Goal: Information Seeking & Learning: Learn about a topic

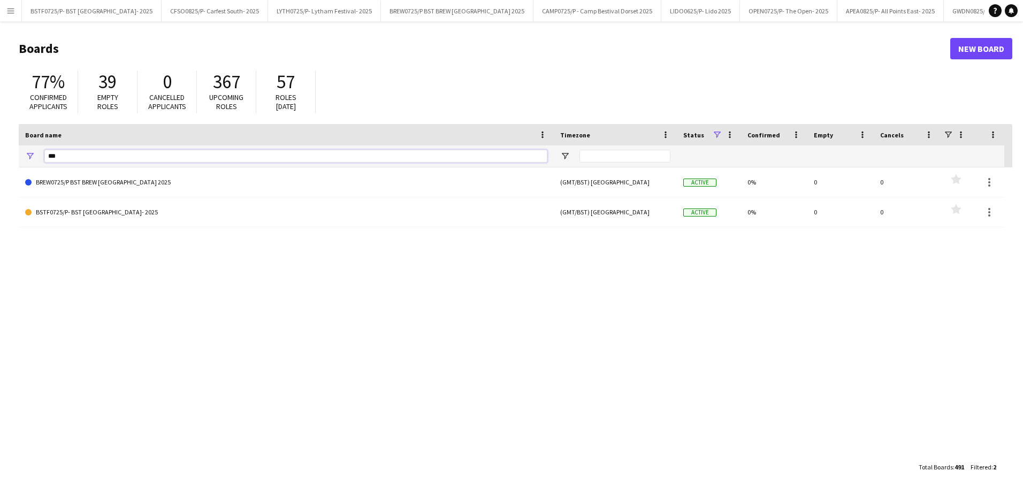
click at [83, 155] on input "***" at bounding box center [295, 156] width 503 height 13
type input "*"
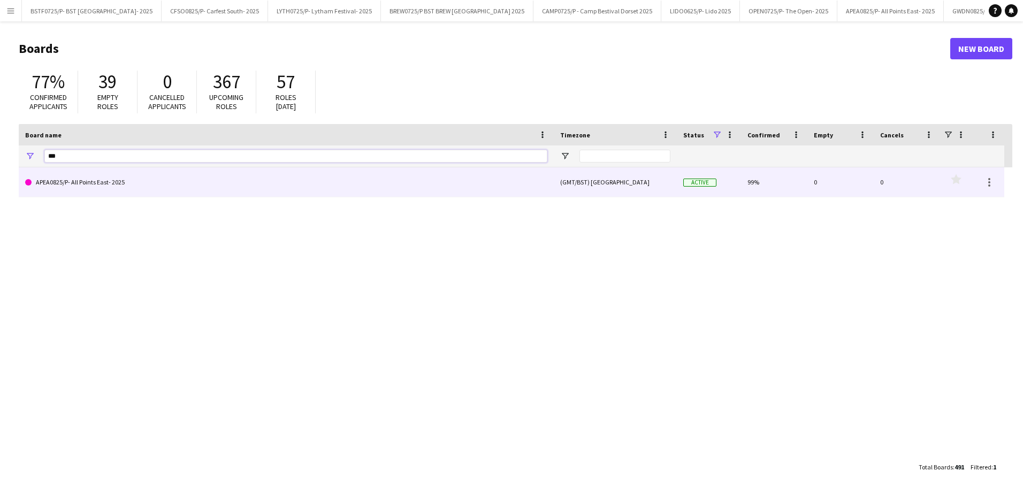
type input "***"
click at [82, 178] on link "APEA0825/P- All Points East- 2025" at bounding box center [286, 182] width 522 height 30
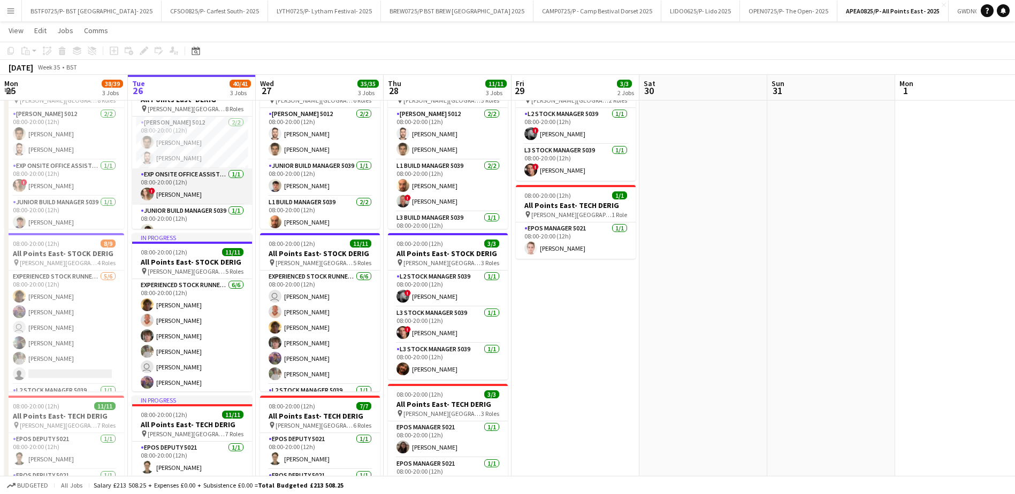
scroll to position [53, 0]
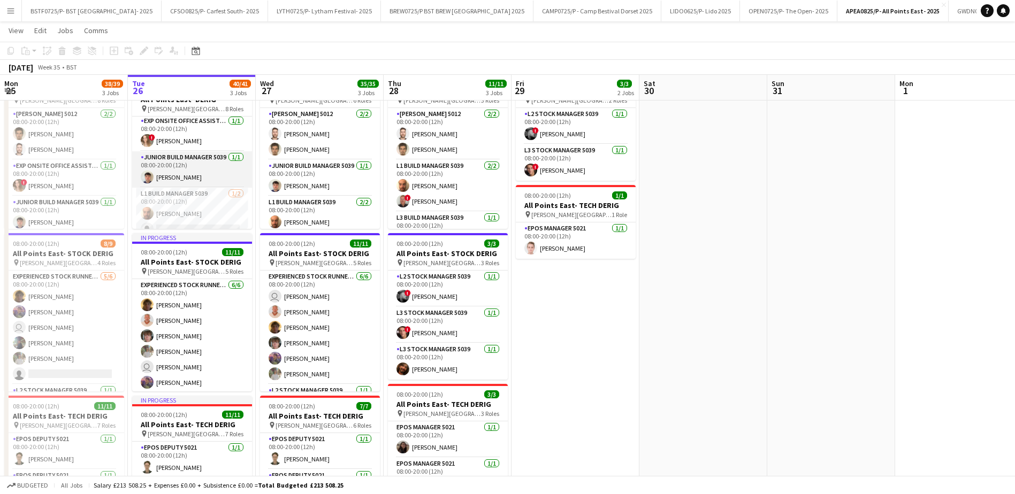
click at [180, 164] on app-card-role "Junior Build Manager 5039 [DATE] 08:00-20:00 (12h) [PERSON_NAME]" at bounding box center [192, 169] width 120 height 36
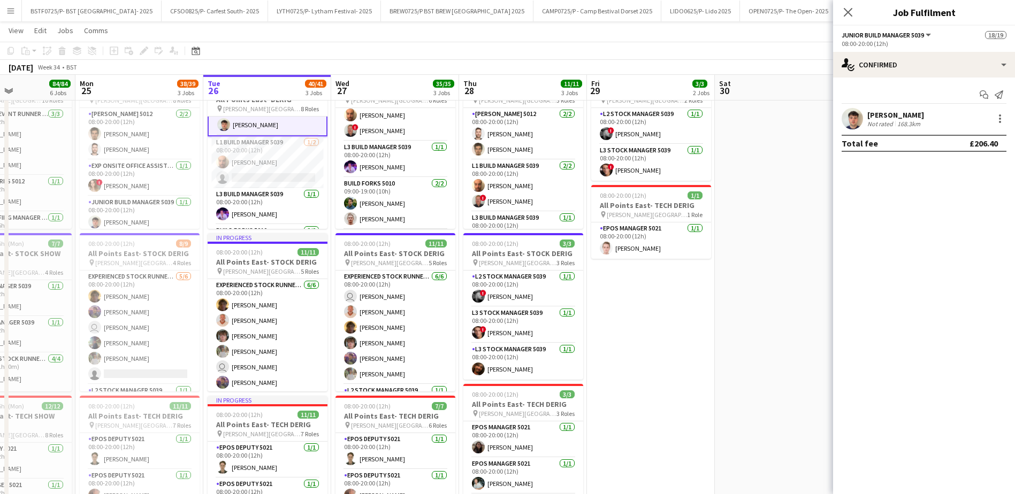
scroll to position [0, 319]
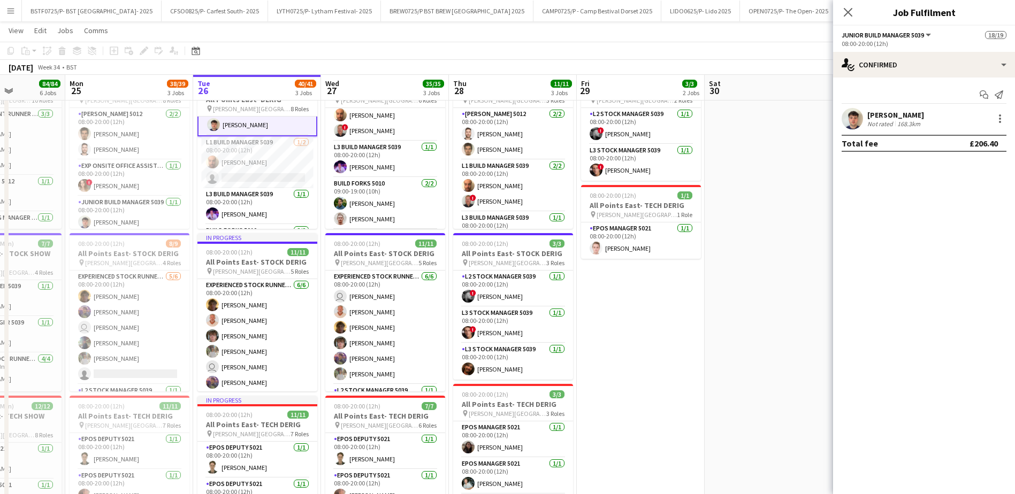
drag, startPoint x: 302, startPoint y: 84, endPoint x: 366, endPoint y: 104, distance: 67.7
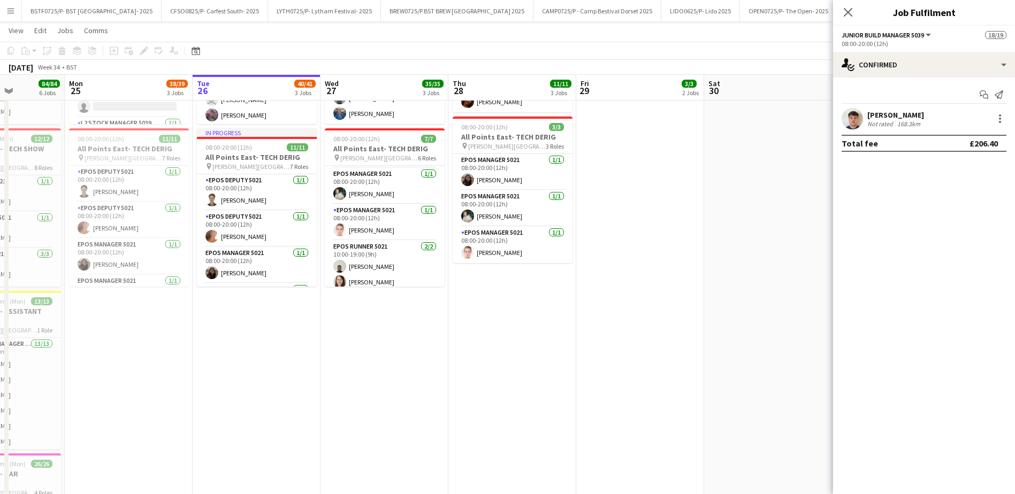
scroll to position [113, 0]
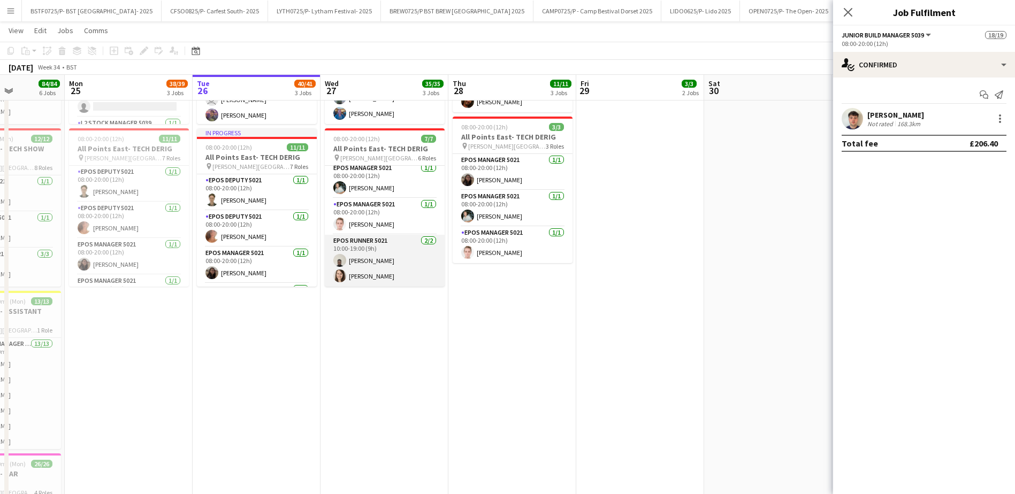
click at [343, 272] on app-user-avatar at bounding box center [339, 276] width 13 height 13
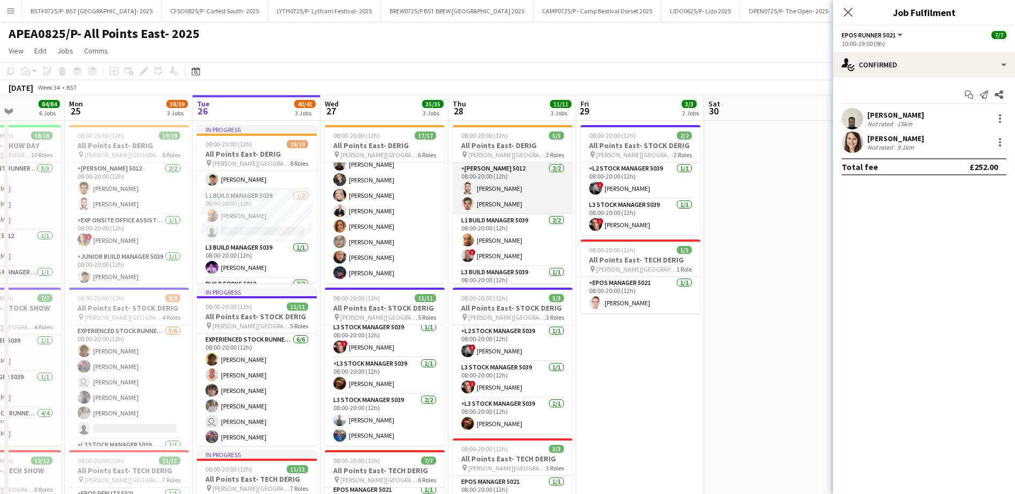
scroll to position [19, 0]
click at [487, 173] on app-card-role "[PERSON_NAME] 5012 [DATE] 08:00-20:00 (12h) [PERSON_NAME] [PERSON_NAME]" at bounding box center [513, 169] width 120 height 52
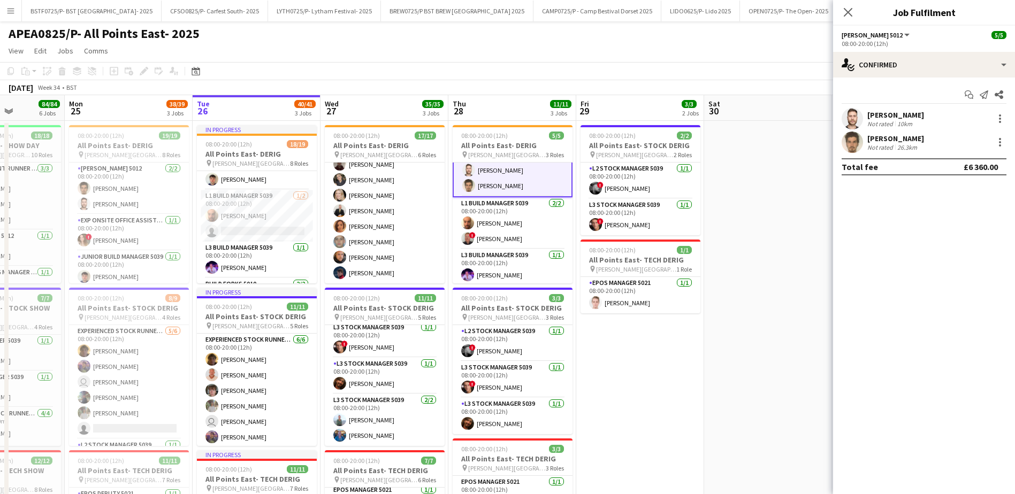
scroll to position [20, 0]
click at [862, 122] on app-user-avatar at bounding box center [852, 118] width 21 height 21
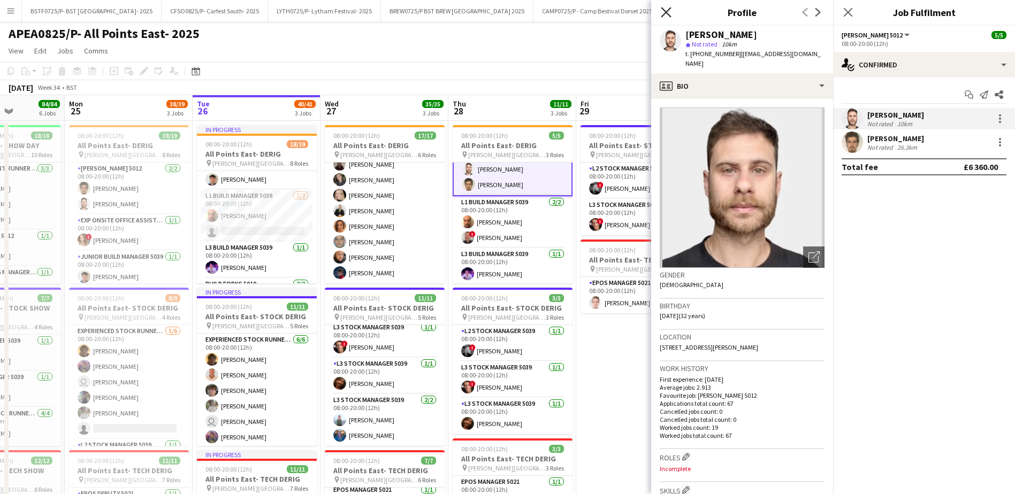
click at [666, 11] on icon "Close pop-in" at bounding box center [666, 12] width 10 height 10
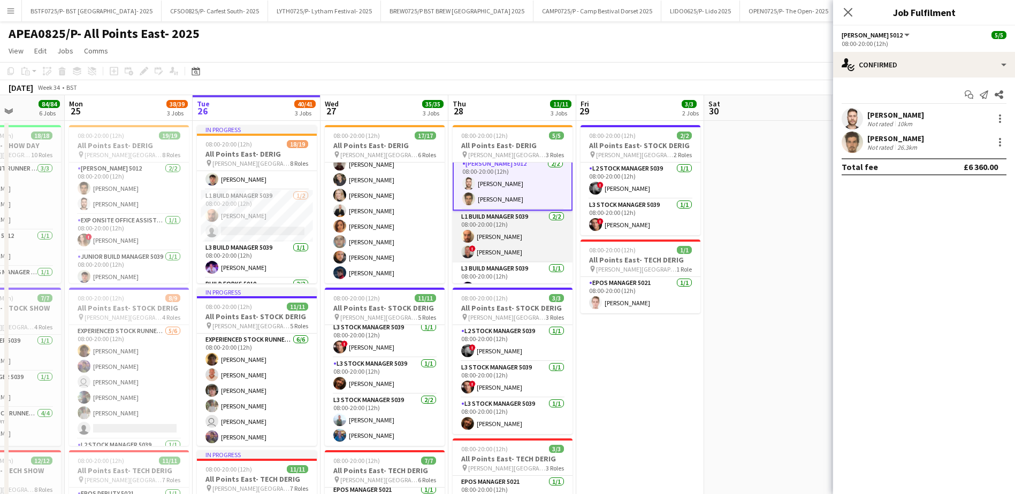
scroll to position [0, 0]
click at [495, 256] on app-card-role "L1 Build Manager 5039 [DATE] 08:00-20:00 (12h) [PERSON_NAME] ! [PERSON_NAME]" at bounding box center [513, 243] width 120 height 52
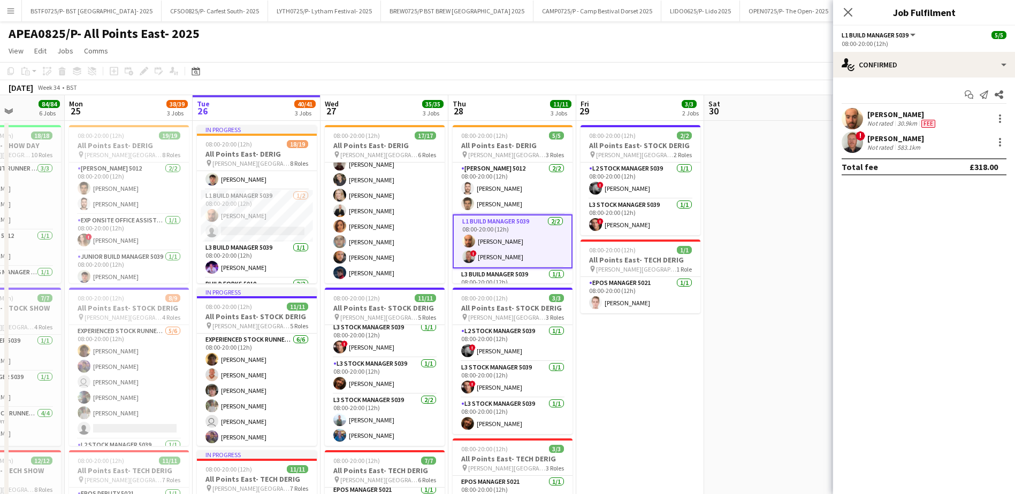
click at [495, 256] on app-card-role "L1 Build Manager 5039 [DATE] 08:00-20:00 (12h) [PERSON_NAME] ! [PERSON_NAME]" at bounding box center [513, 242] width 120 height 54
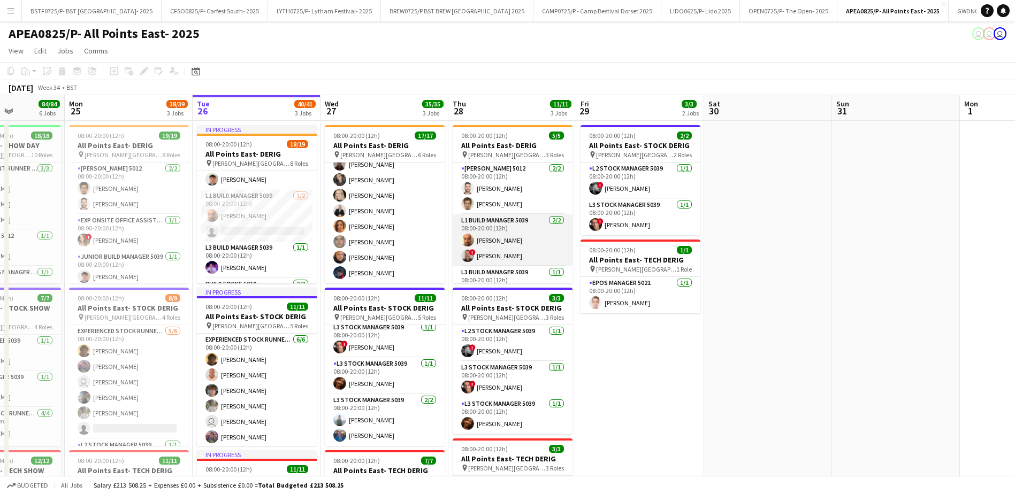
click at [488, 251] on app-card-role "L1 Build Manager 5039 [DATE] 08:00-20:00 (12h) [PERSON_NAME] ! [PERSON_NAME]" at bounding box center [513, 241] width 120 height 52
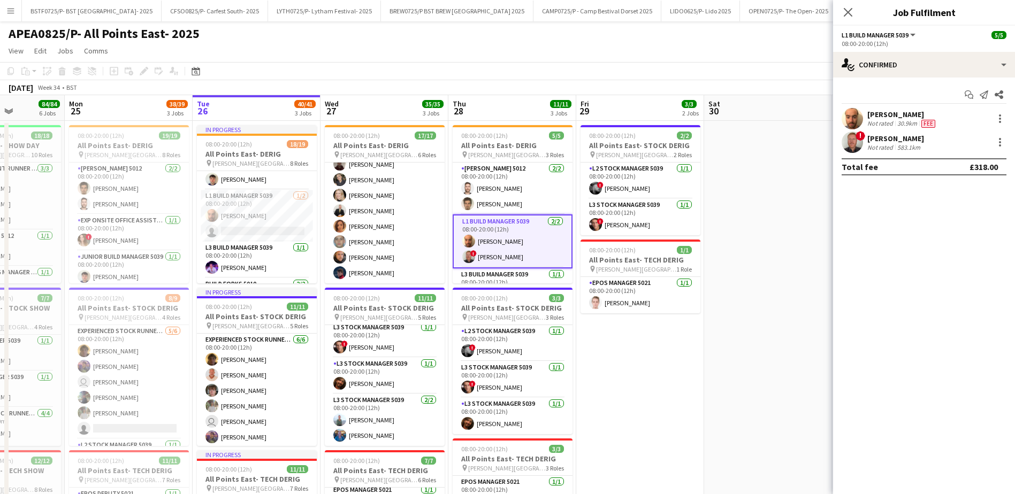
click at [849, 141] on app-user-avatar at bounding box center [852, 142] width 21 height 21
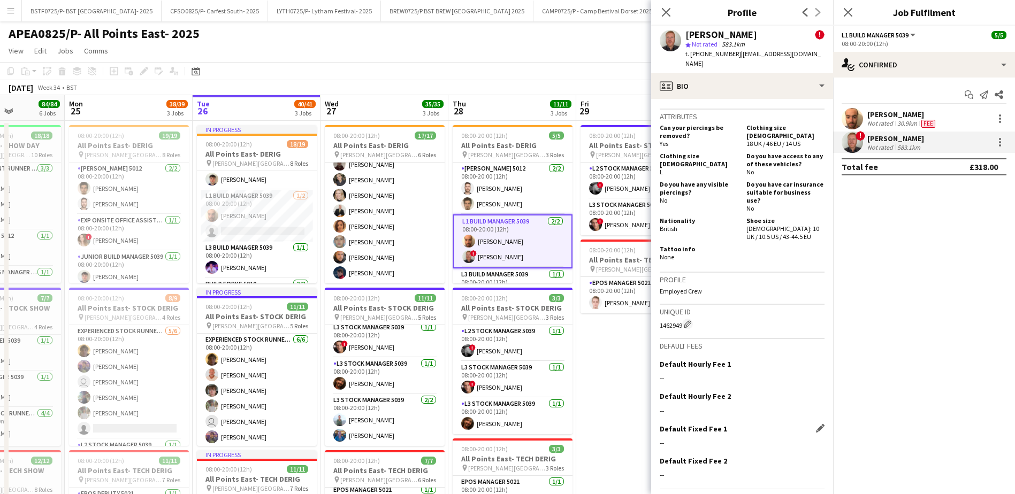
scroll to position [717, 0]
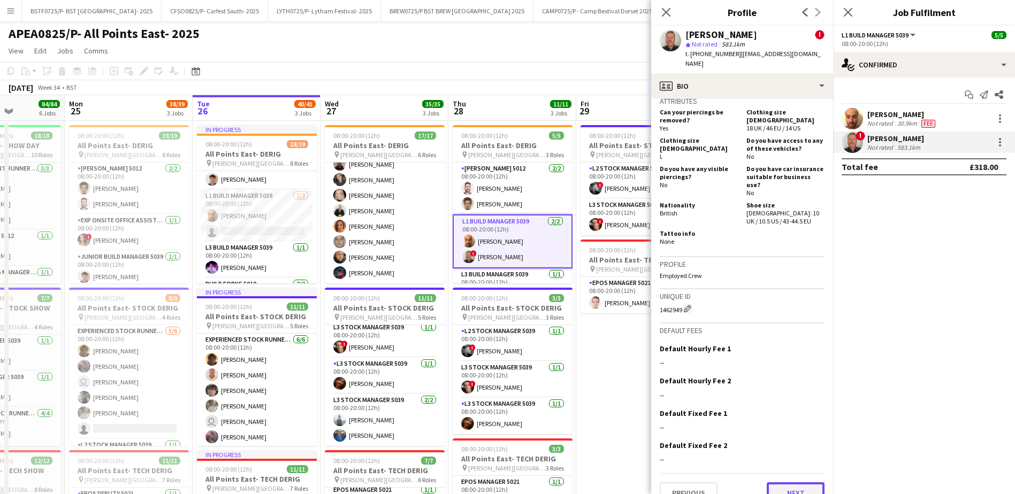
click at [798, 483] on button "Next" at bounding box center [796, 493] width 58 height 21
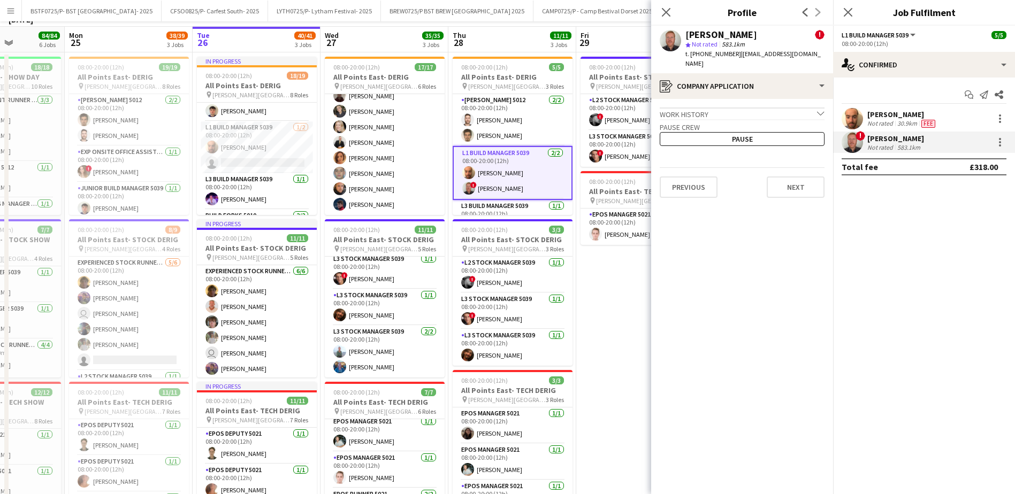
scroll to position [107, 0]
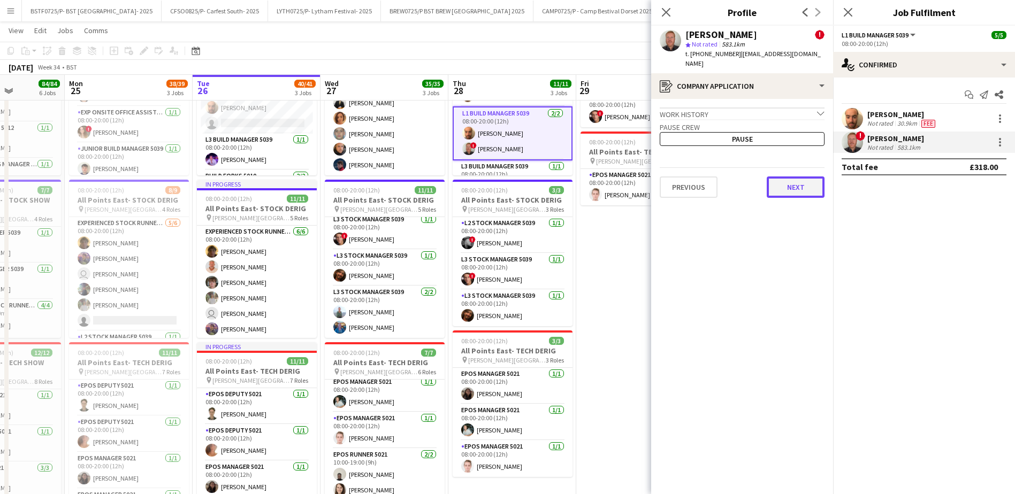
click at [793, 179] on button "Next" at bounding box center [796, 187] width 58 height 21
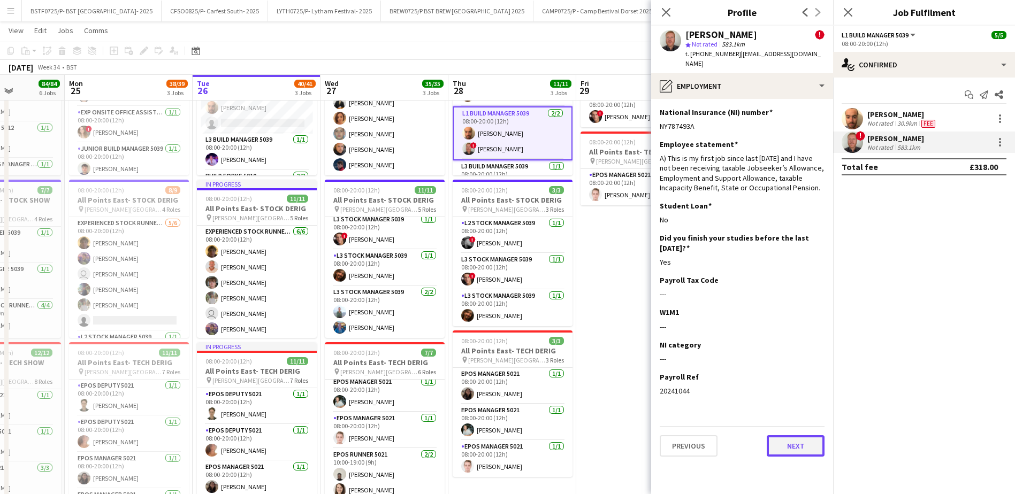
click at [785, 435] on button "Next" at bounding box center [796, 445] width 58 height 21
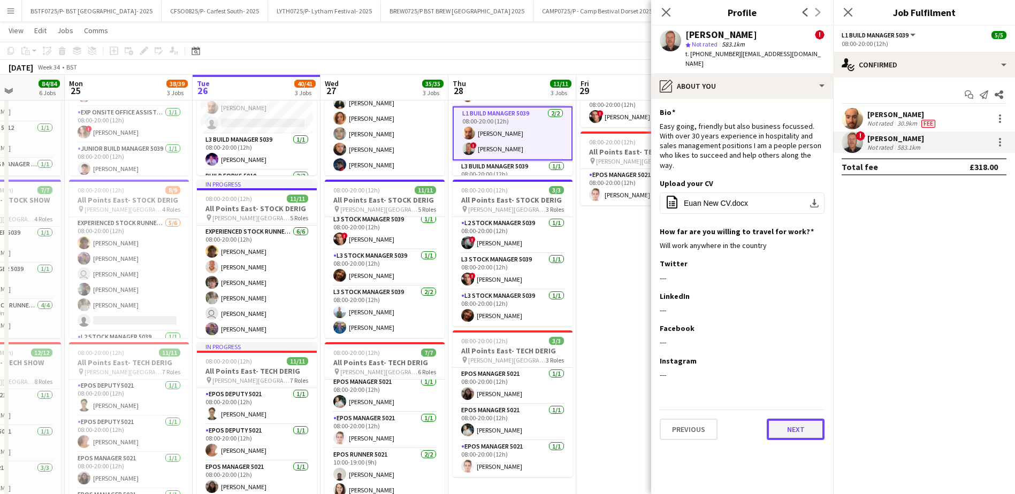
click at [798, 419] on button "Next" at bounding box center [796, 429] width 58 height 21
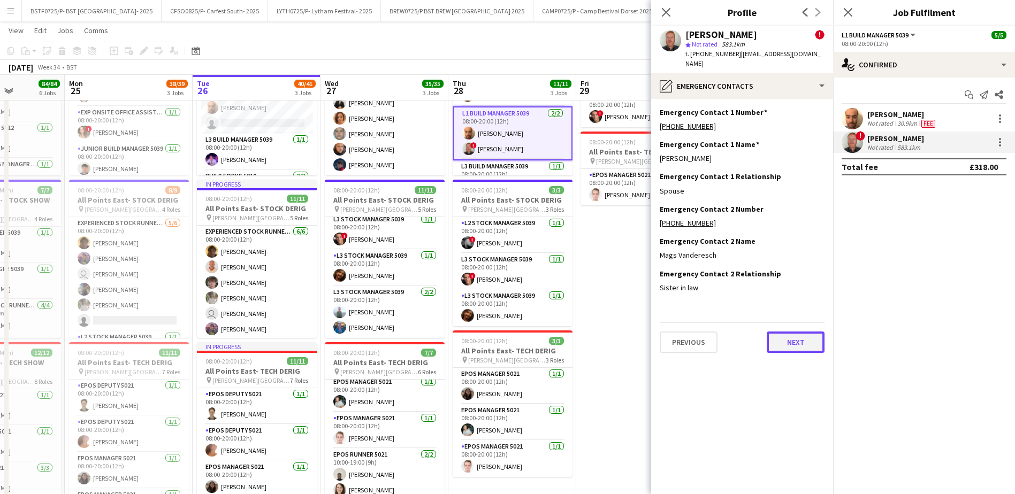
click at [794, 341] on button "Next" at bounding box center [796, 342] width 58 height 21
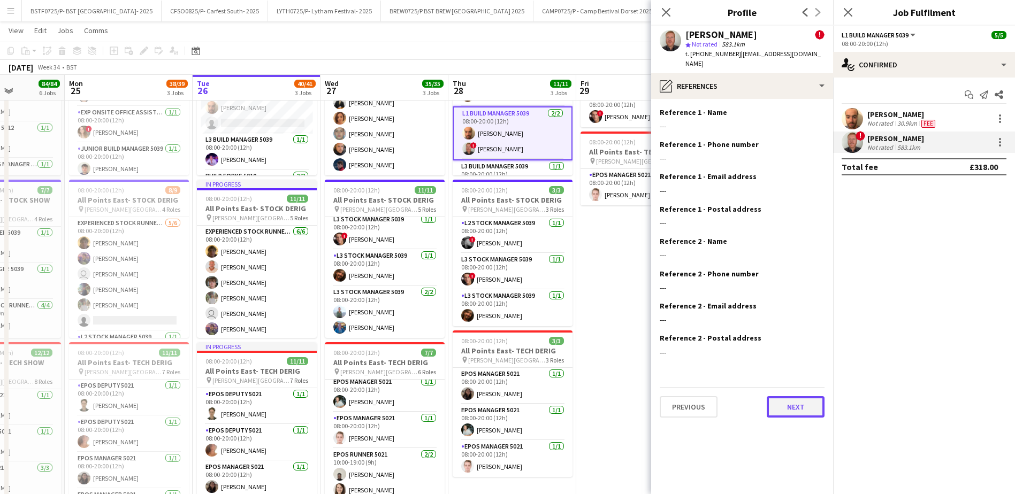
click at [790, 403] on button "Next" at bounding box center [796, 406] width 58 height 21
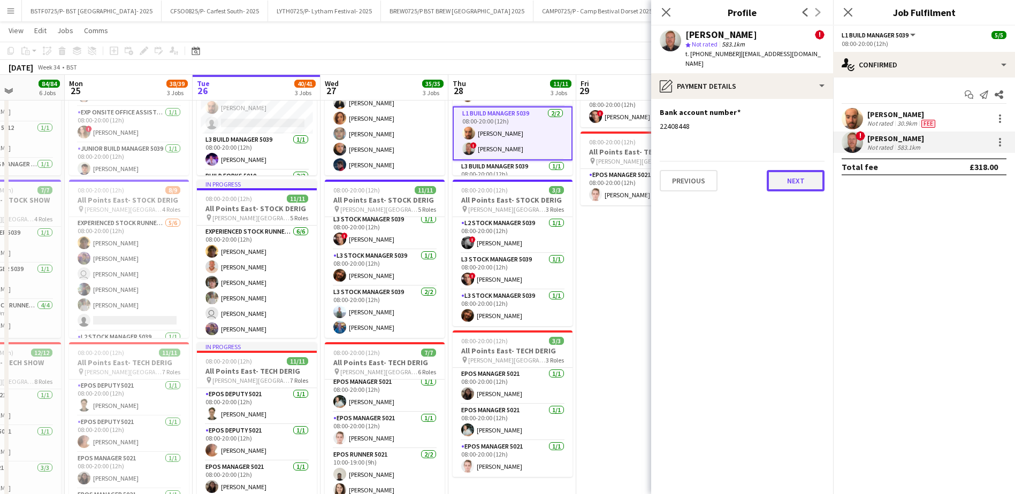
click at [811, 172] on button "Next" at bounding box center [796, 180] width 58 height 21
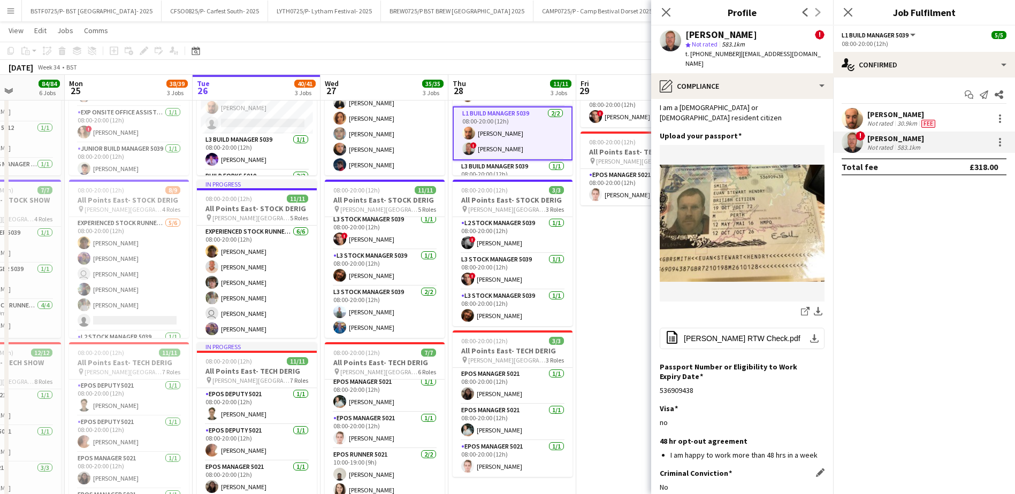
scroll to position [98, 0]
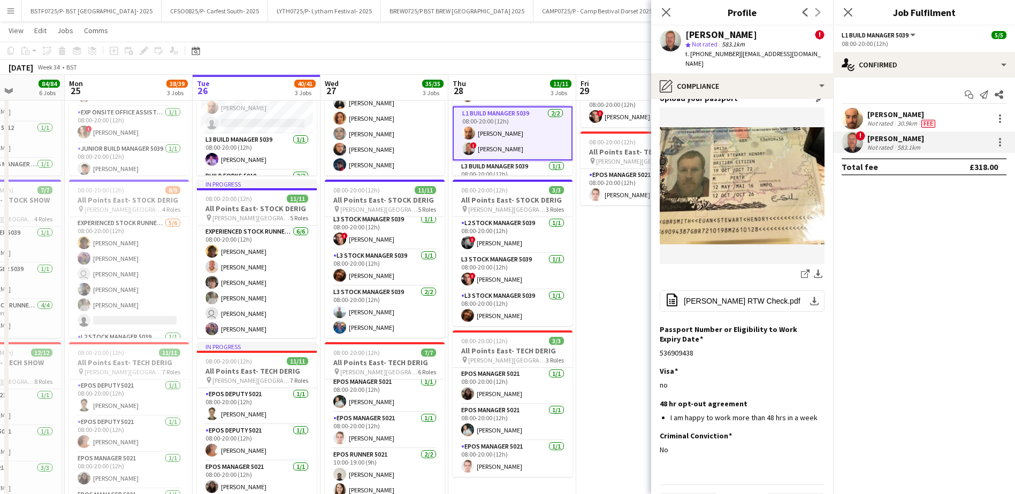
click at [734, 149] on img at bounding box center [742, 185] width 165 height 117
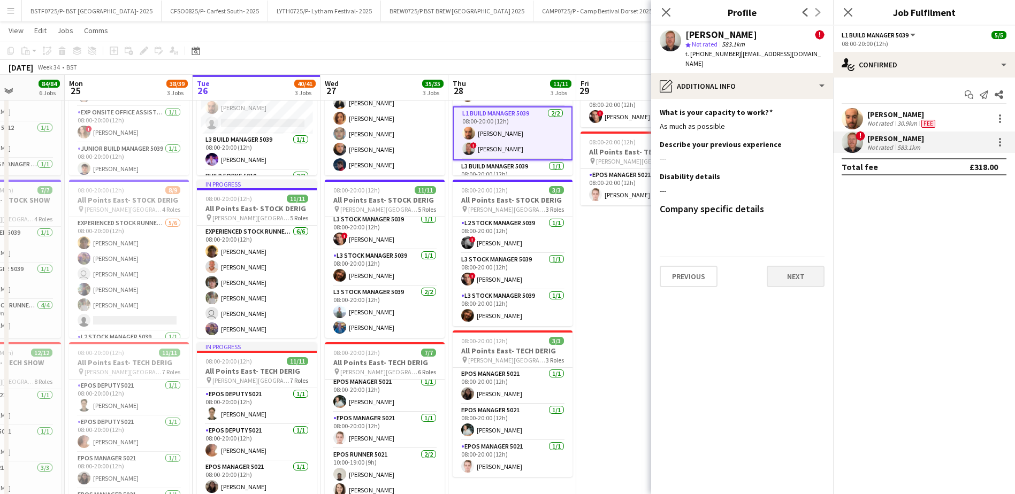
scroll to position [0, 0]
click at [784, 271] on button "Next" at bounding box center [796, 276] width 58 height 21
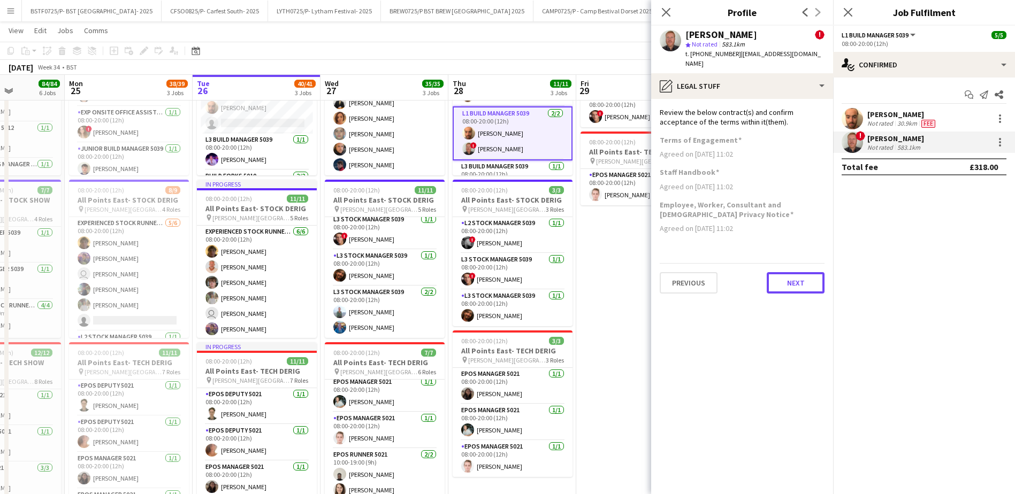
click at [789, 273] on button "Next" at bounding box center [796, 282] width 58 height 21
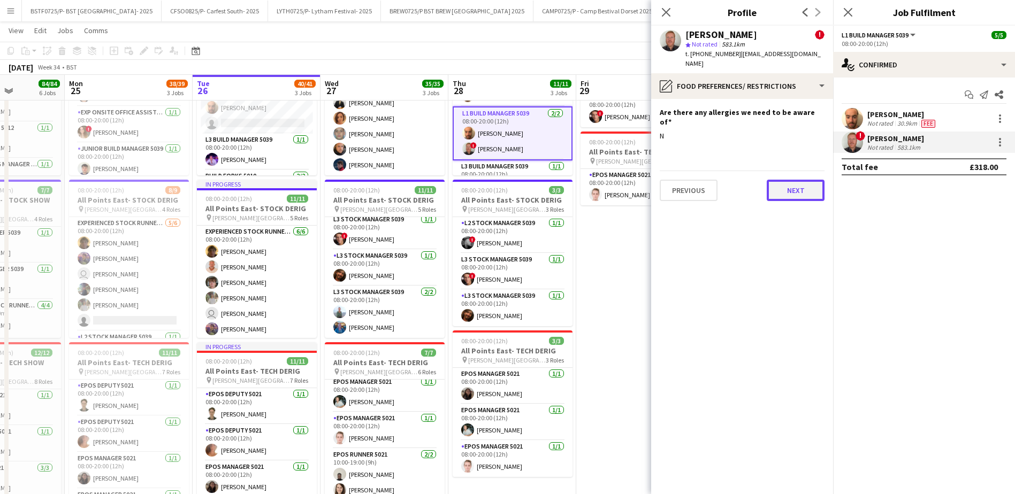
click at [784, 180] on button "Next" at bounding box center [796, 190] width 58 height 21
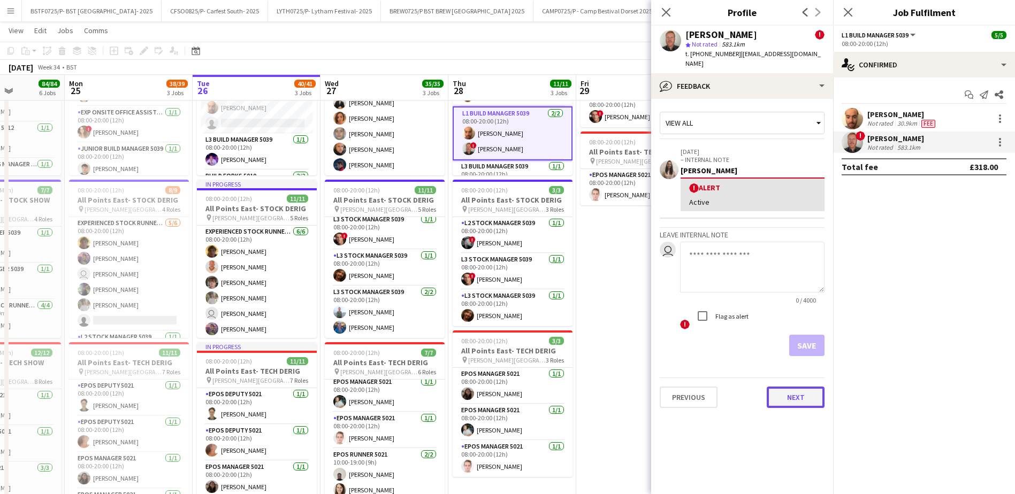
click at [790, 388] on button "Next" at bounding box center [796, 397] width 58 height 21
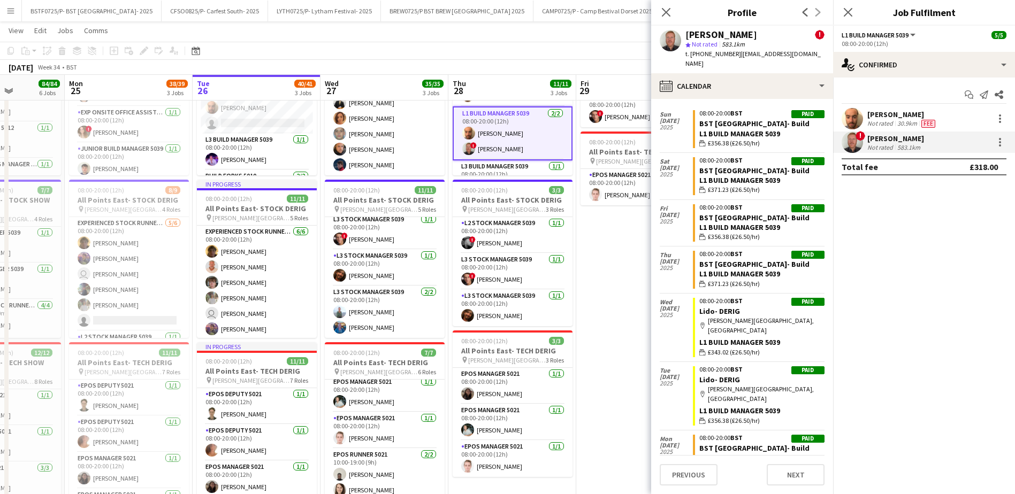
scroll to position [3287, 0]
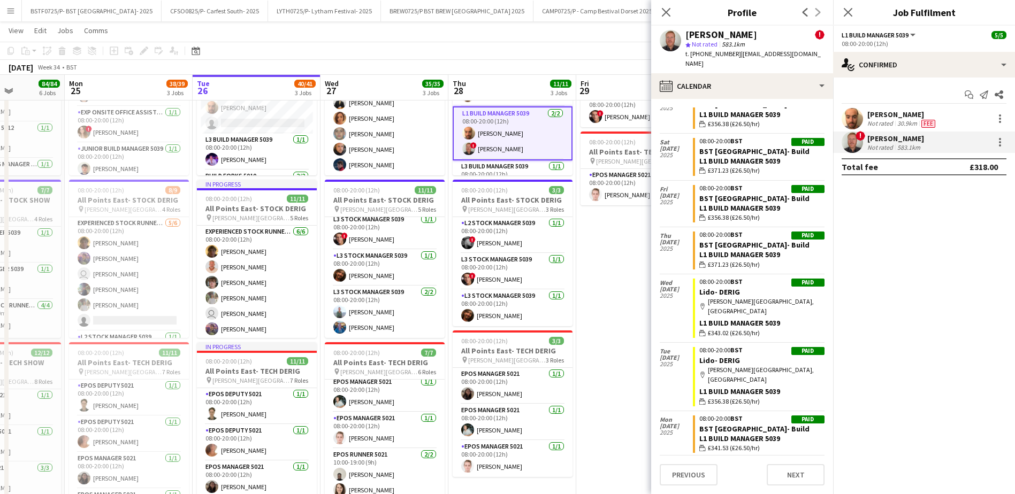
click at [889, 130] on div "[PERSON_NAME] Not rated 30.9km Fee ! [PERSON_NAME] Not rated 583.1km" at bounding box center [924, 130] width 182 height 45
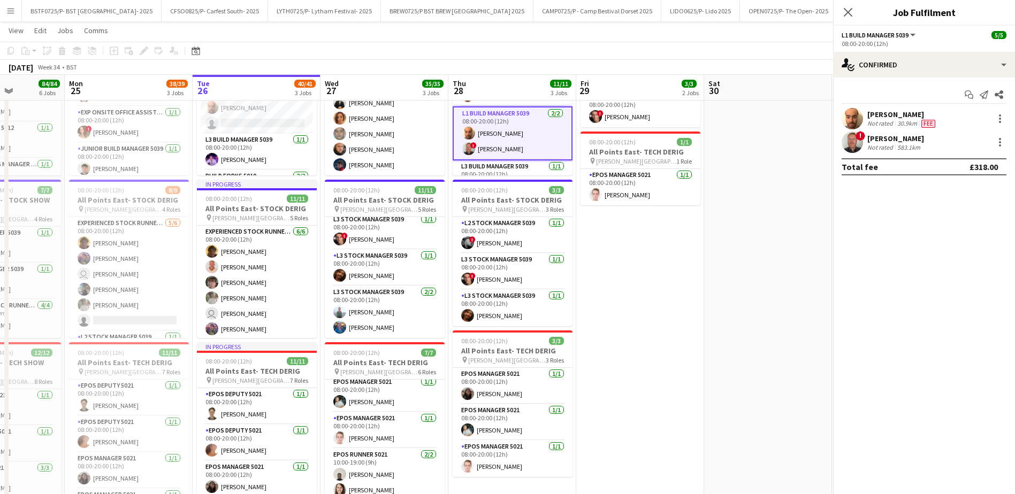
click at [880, 120] on div "Not rated" at bounding box center [881, 123] width 28 height 9
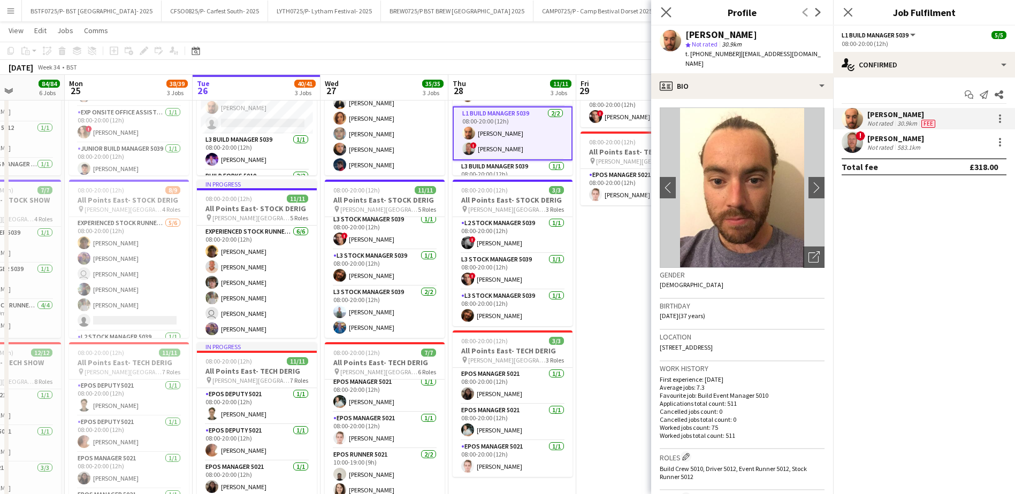
click at [661, 16] on icon "Close pop-in" at bounding box center [666, 12] width 10 height 10
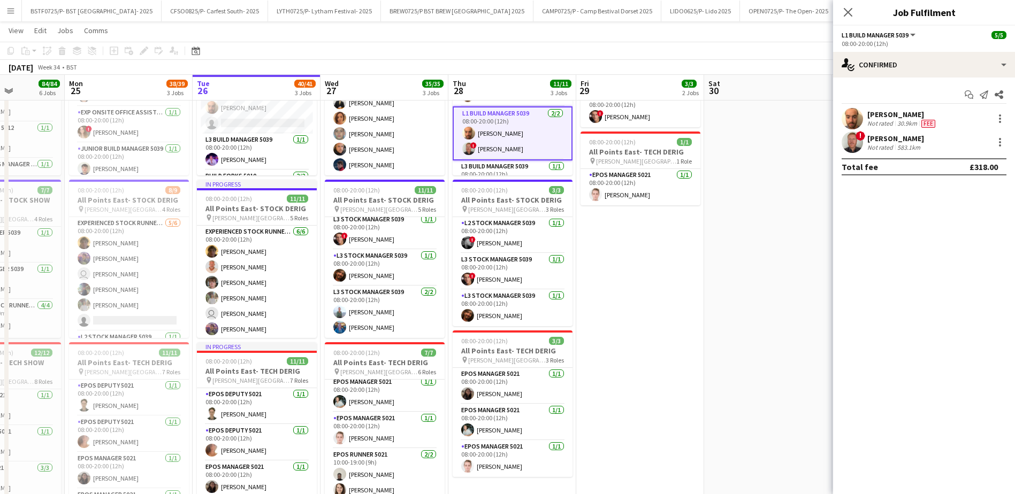
click at [850, 19] on div "Close pop-in" at bounding box center [848, 12] width 30 height 25
click at [851, 10] on icon at bounding box center [848, 12] width 10 height 10
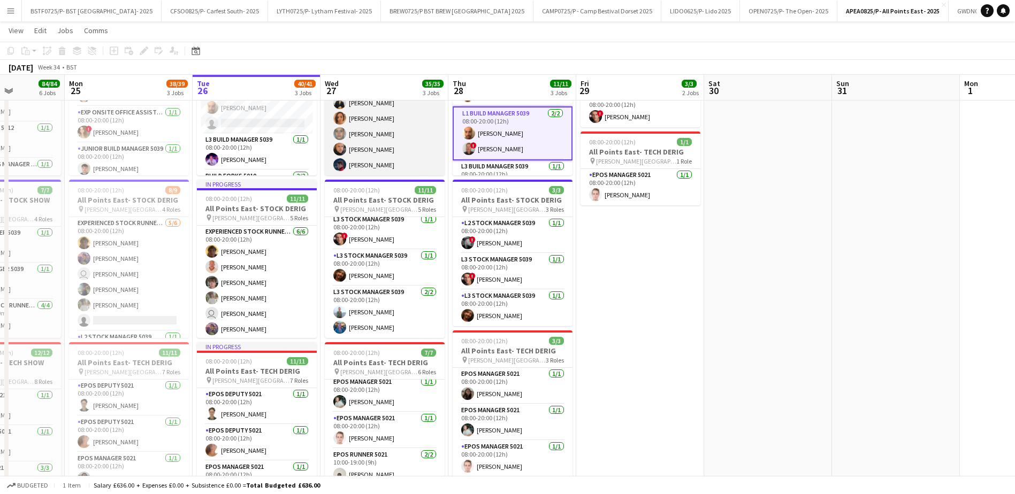
click at [392, 113] on app-card-role "Experienced Build Crew 5010 [DATE] 09:00-19:00 (10h) [PERSON_NAME] [PERSON_NAME…" at bounding box center [385, 95] width 120 height 160
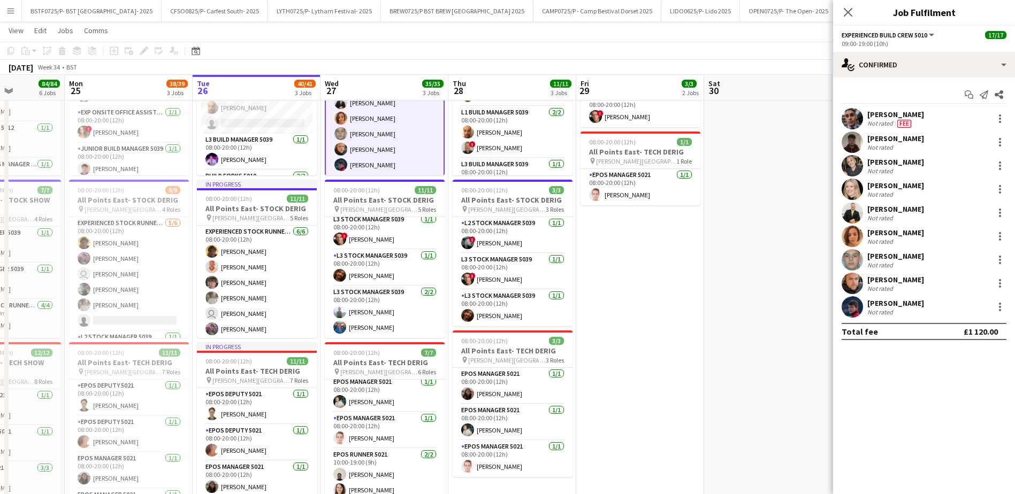
click at [392, 113] on app-card-role "Experienced Build Crew 5010 [DATE] 09:00-19:00 (10h) [PERSON_NAME] [PERSON_NAME…" at bounding box center [385, 95] width 120 height 163
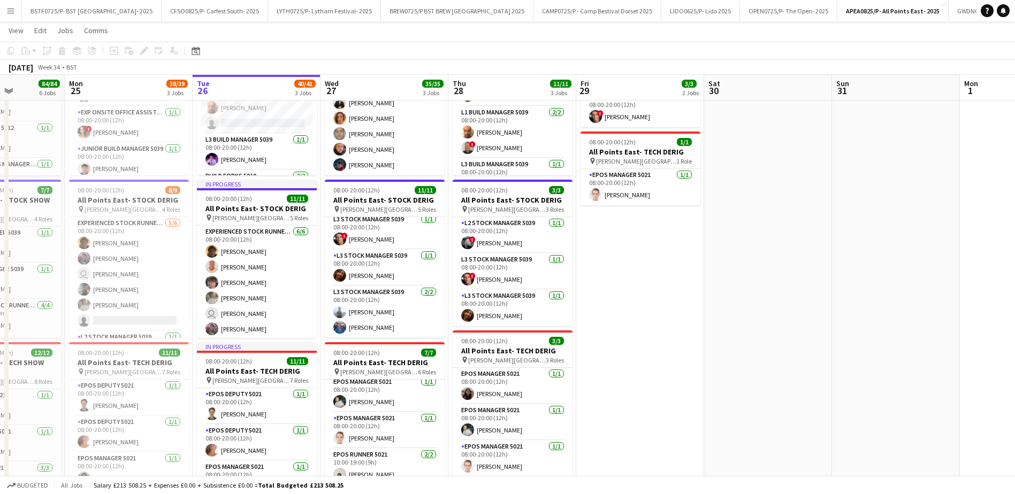
scroll to position [268, 0]
click at [353, 114] on app-card-role "Experienced Build Crew 5010 [DATE] 09:00-19:00 (10h) [PERSON_NAME] [PERSON_NAME…" at bounding box center [385, 95] width 120 height 160
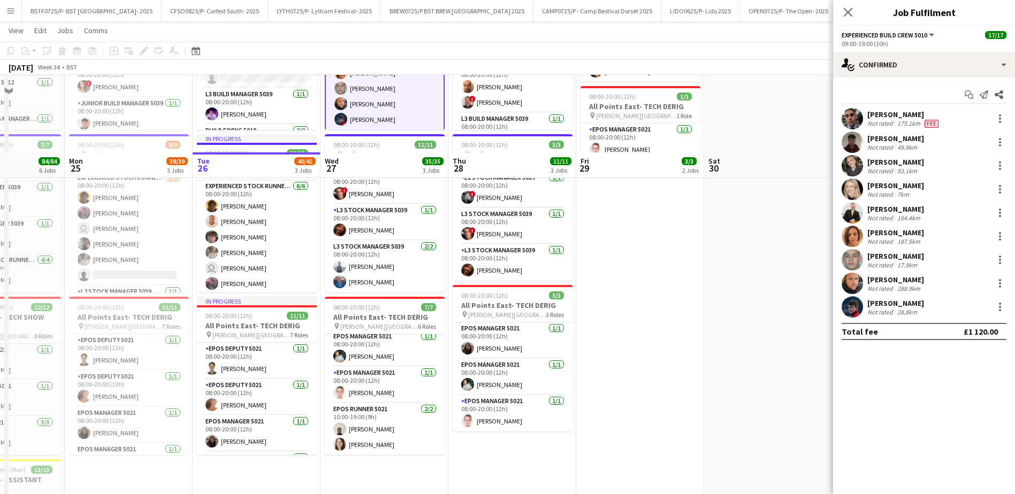
scroll to position [267, 0]
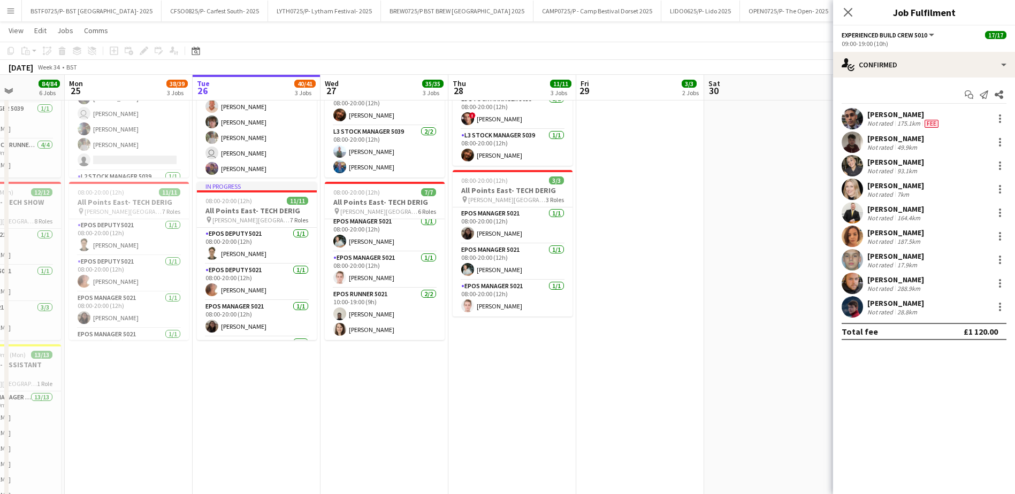
click at [884, 238] on div "Not rated" at bounding box center [881, 242] width 28 height 8
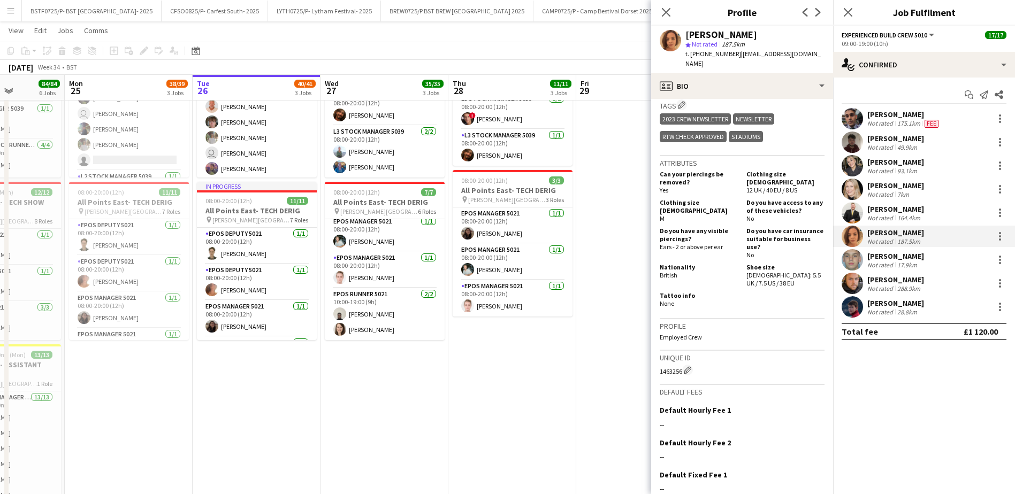
scroll to position [492, 0]
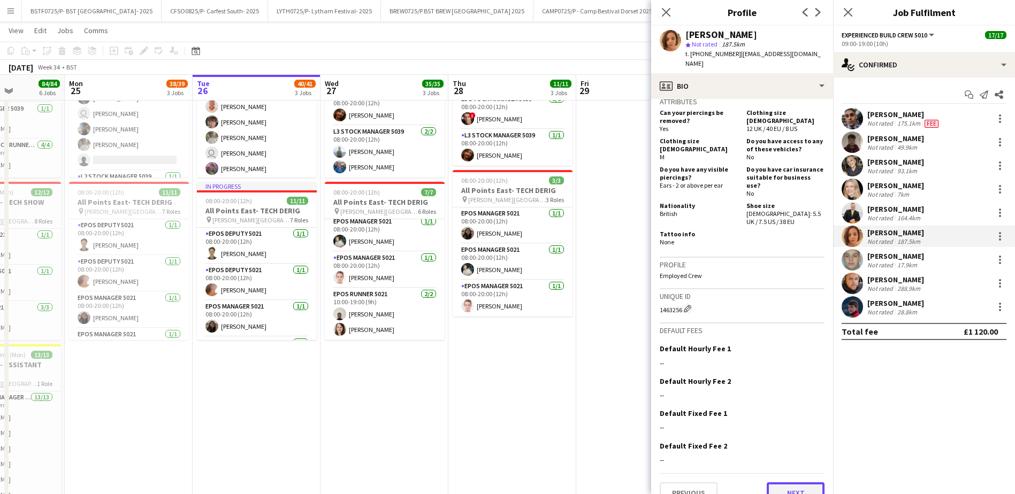
click at [794, 483] on button "Next" at bounding box center [796, 493] width 58 height 21
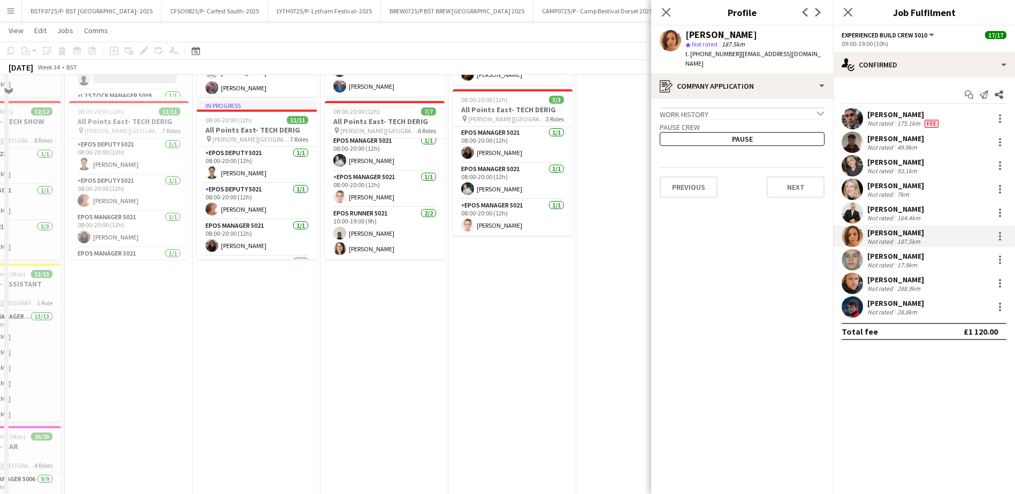
scroll to position [428, 0]
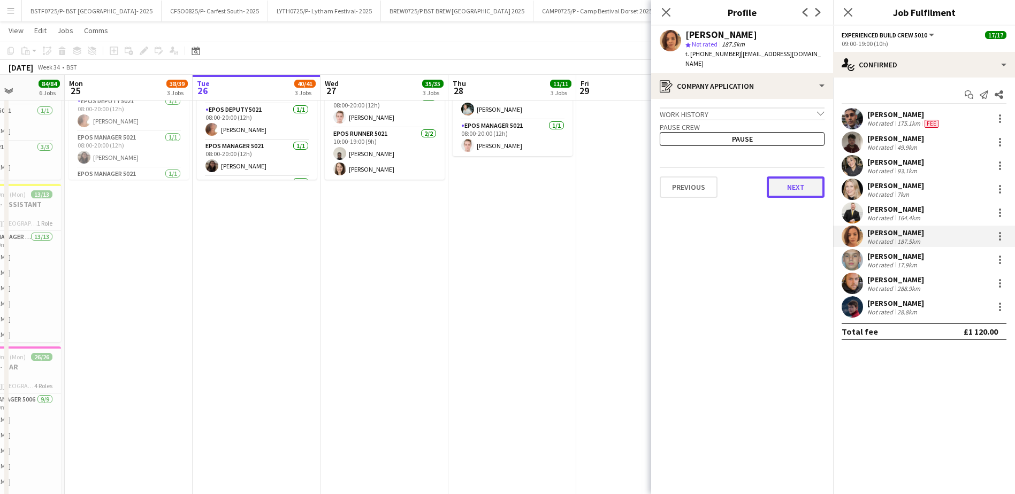
click at [803, 180] on button "Next" at bounding box center [796, 187] width 58 height 21
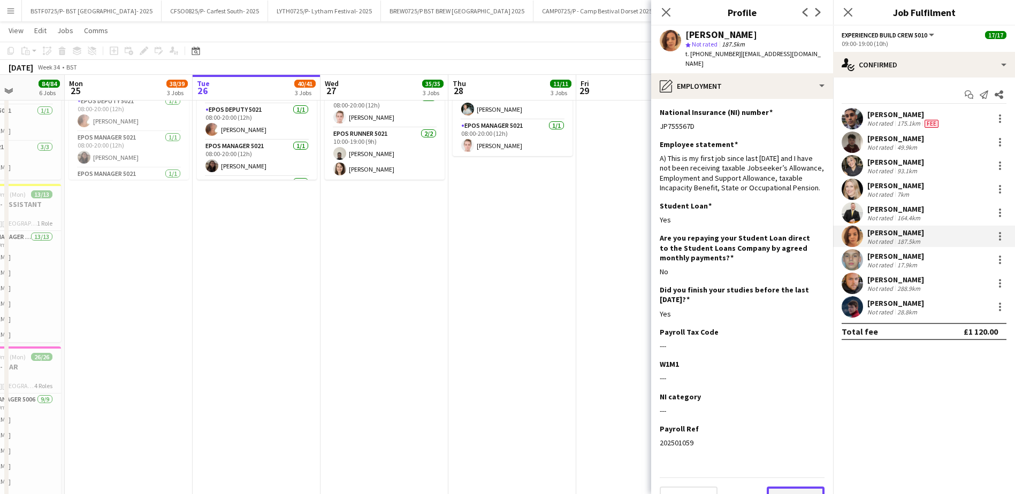
click at [784, 490] on button "Next" at bounding box center [796, 497] width 58 height 21
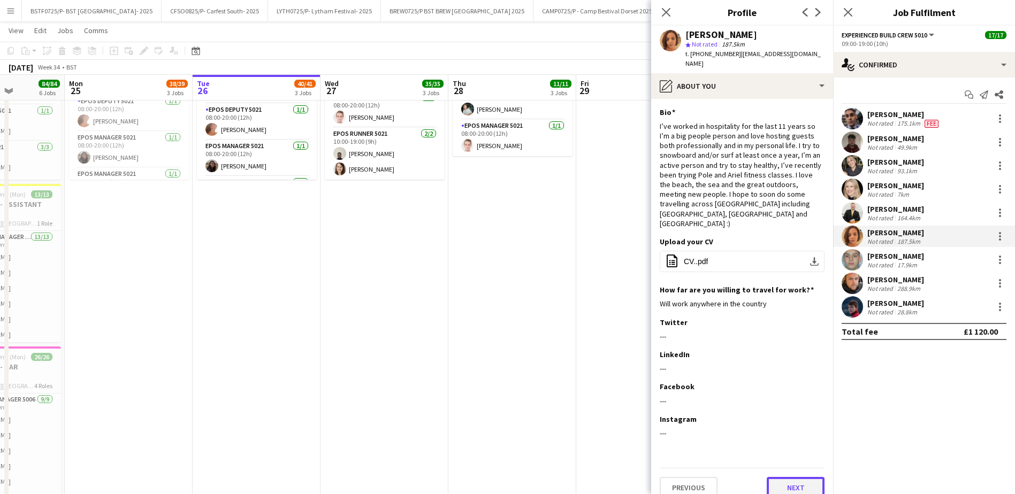
click at [794, 477] on button "Next" at bounding box center [796, 487] width 58 height 21
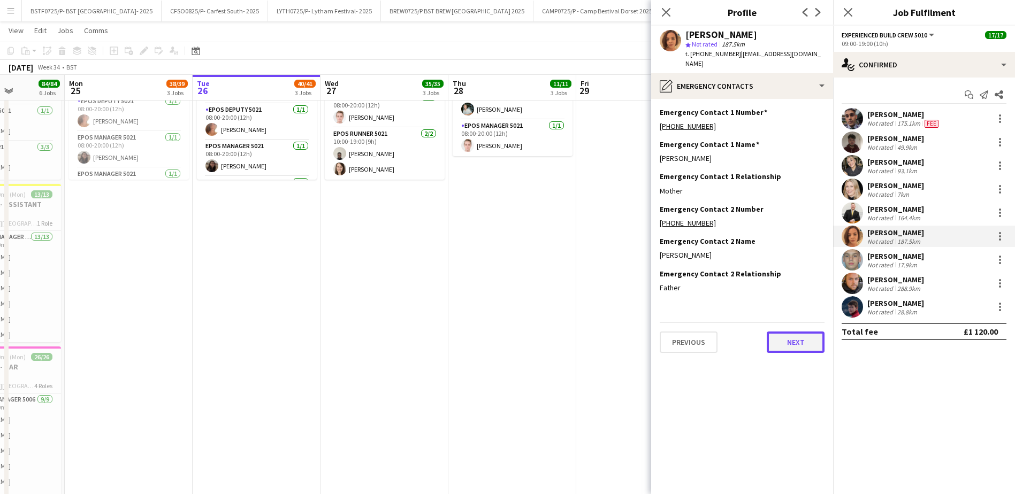
click at [790, 335] on button "Next" at bounding box center [796, 342] width 58 height 21
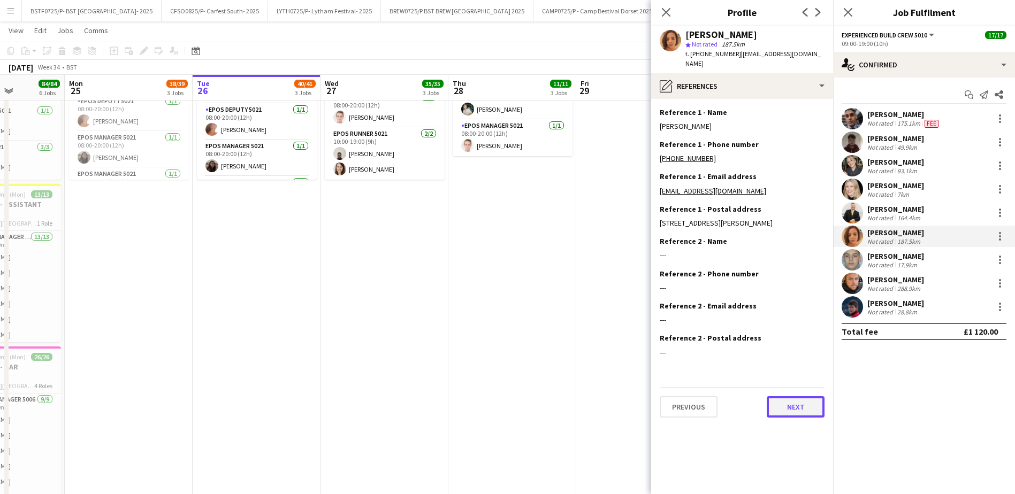
click at [779, 418] on button "Next" at bounding box center [796, 406] width 58 height 21
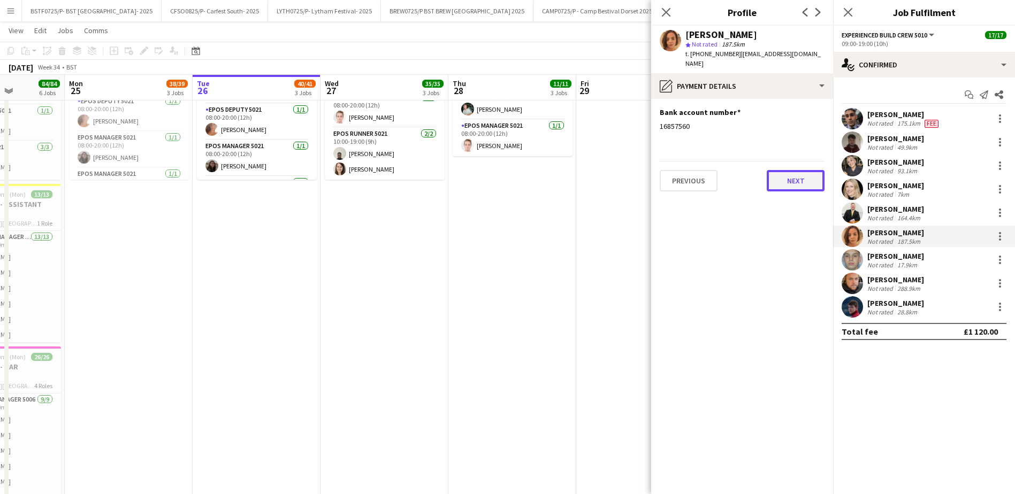
click at [791, 170] on button "Next" at bounding box center [796, 180] width 58 height 21
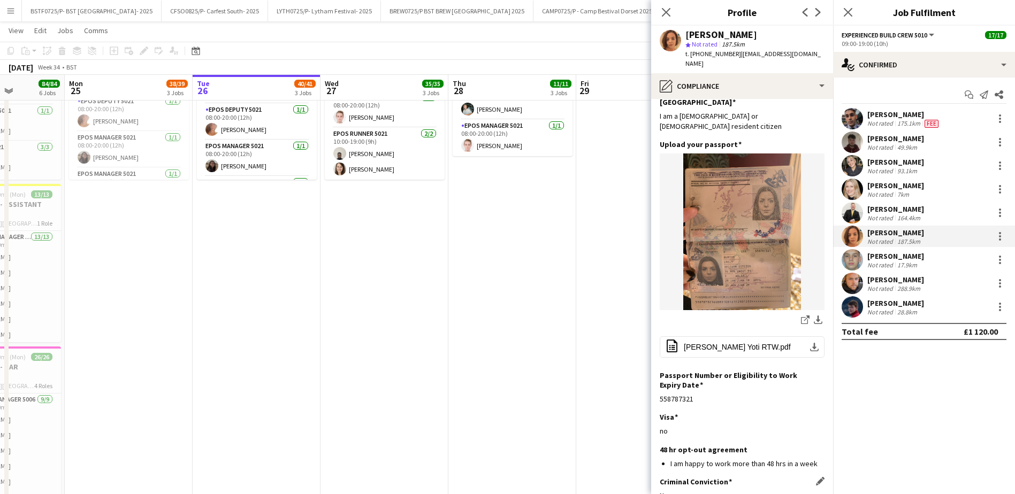
scroll to position [98, 0]
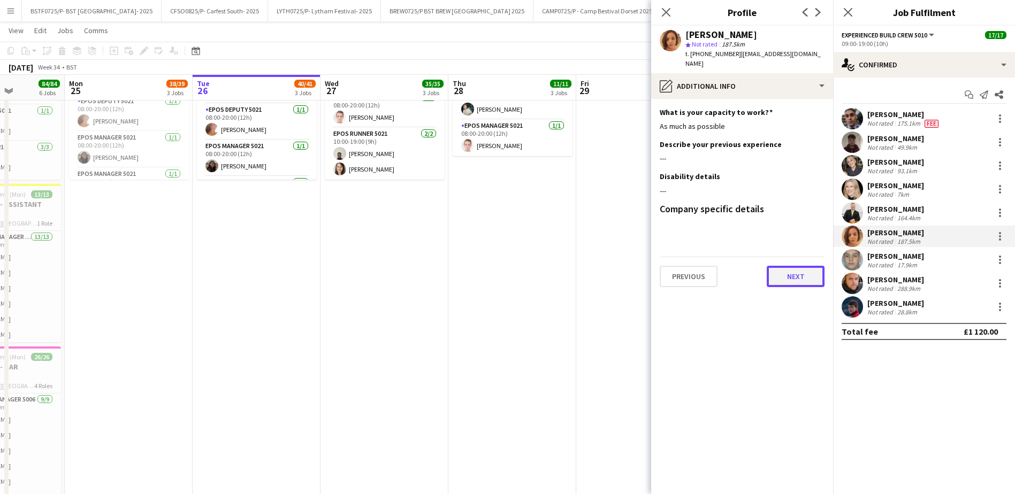
click at [784, 266] on button "Next" at bounding box center [796, 276] width 58 height 21
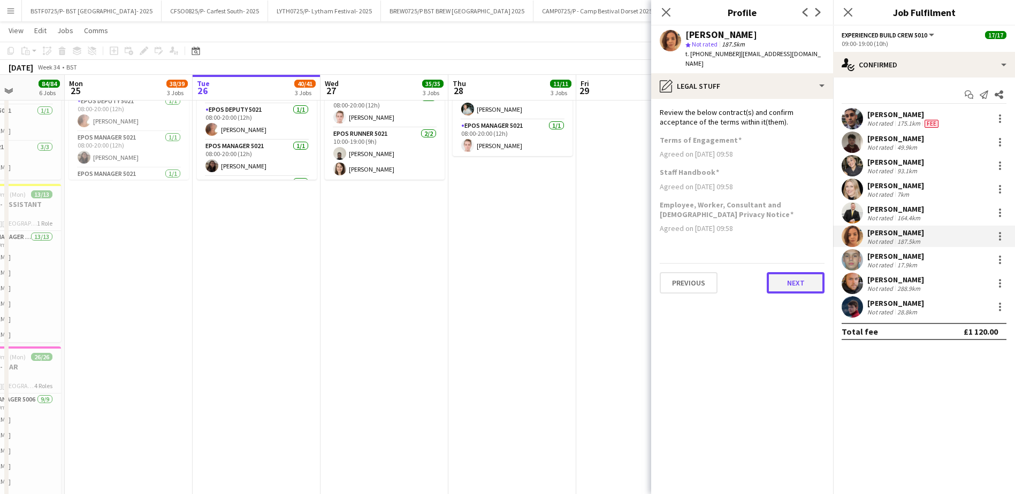
click at [800, 272] on button "Next" at bounding box center [796, 282] width 58 height 21
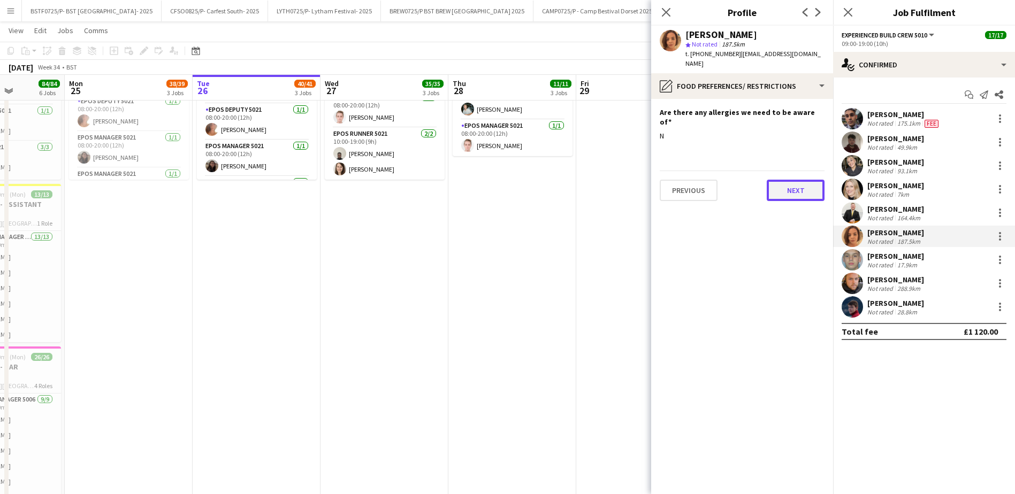
click at [797, 180] on button "Next" at bounding box center [796, 190] width 58 height 21
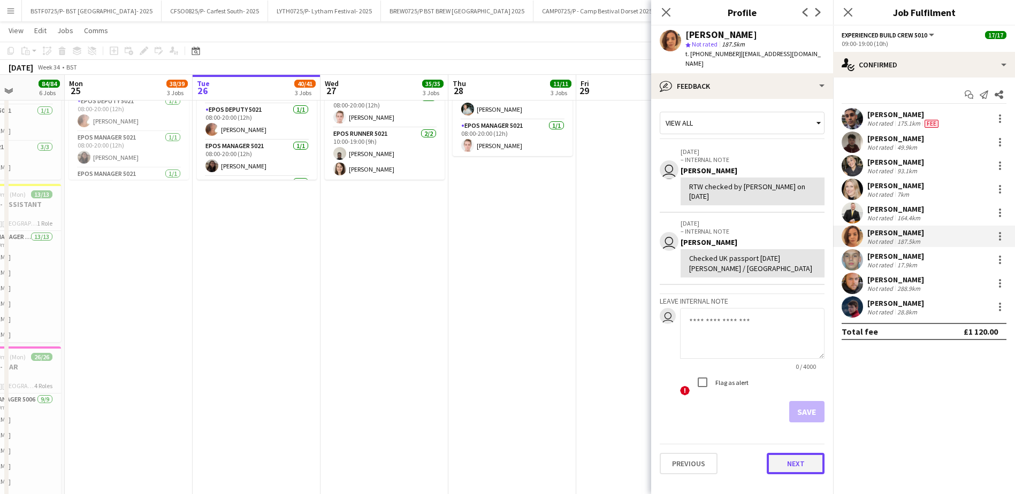
click at [807, 453] on button "Next" at bounding box center [796, 463] width 58 height 21
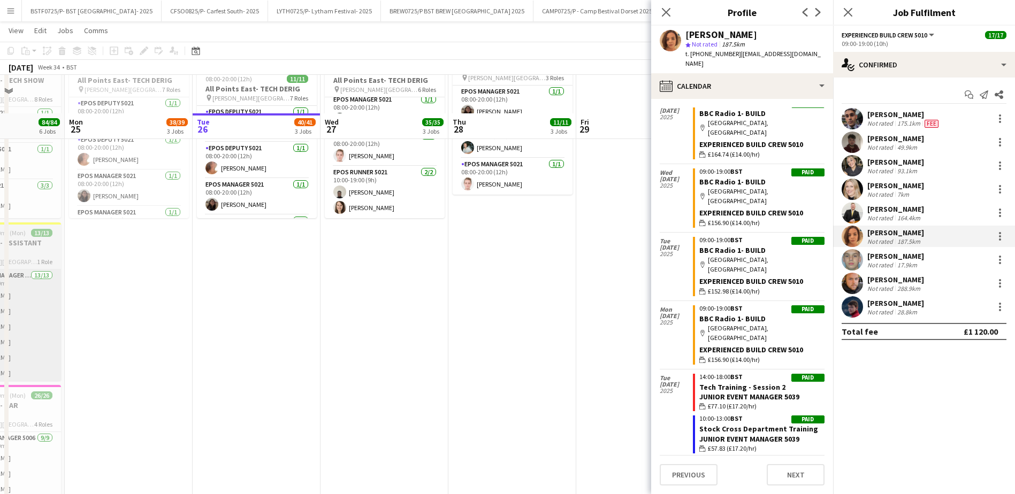
scroll to position [374, 0]
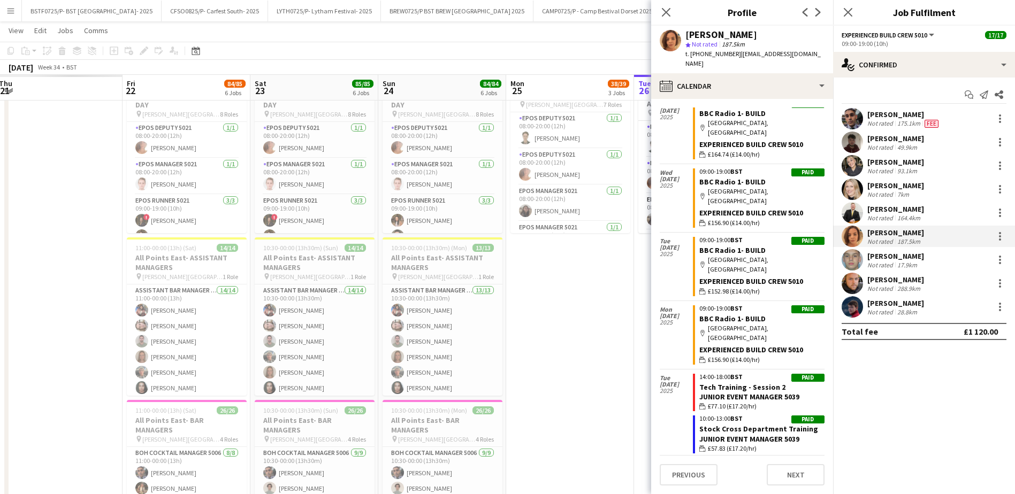
drag, startPoint x: 145, startPoint y: 377, endPoint x: 586, endPoint y: 372, distance: 441.4
click at [586, 372] on app-calendar-viewport "Tue 19 Wed 20 Thu 21 Fri 22 84/85 6 Jobs Sat 23 85/85 6 Jobs Sun 24 84/84 6 Job…" at bounding box center [507, 204] width 1015 height 1075
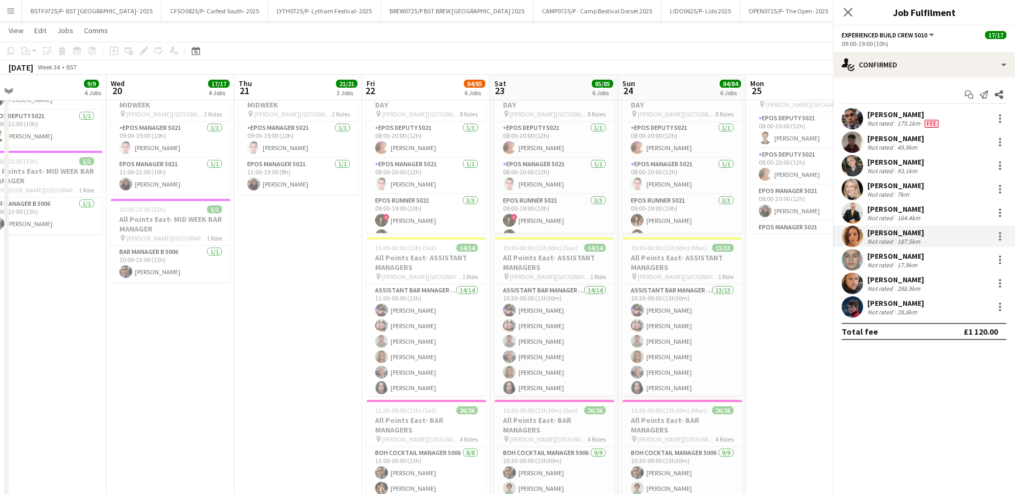
scroll to position [0, 237]
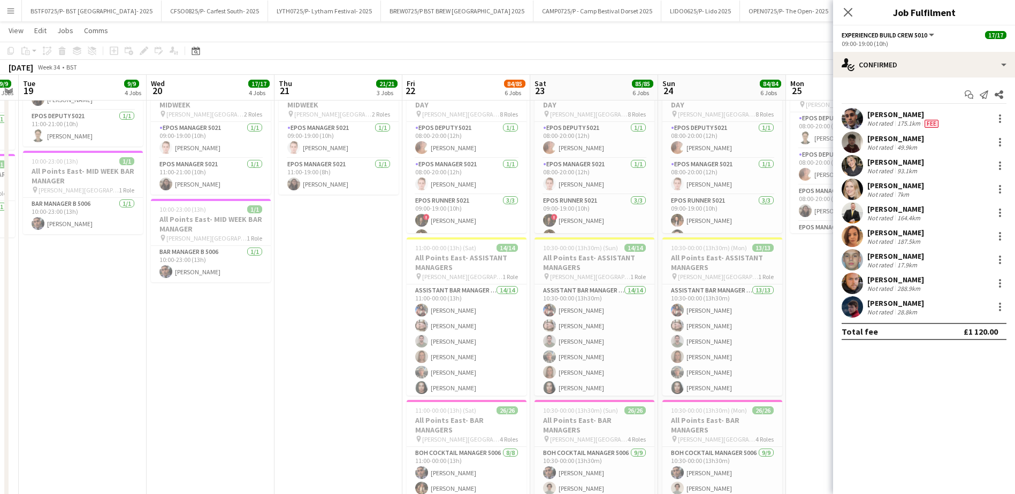
drag, startPoint x: 65, startPoint y: 388, endPoint x: 345, endPoint y: 388, distance: 279.8
click at [345, 388] on app-calendar-viewport "Sun 17 45/47 7 Jobs Mon 18 9/9 4 Jobs Tue 19 9/9 4 Jobs Wed 20 17/17 4 Jobs Thu…" at bounding box center [507, 235] width 1015 height 1136
click at [448, 334] on app-card-role "Assistant Bar Manager 5006 14/14 11:00-00:00 (13h) [PERSON_NAME] [PERSON_NAME] …" at bounding box center [467, 404] width 120 height 238
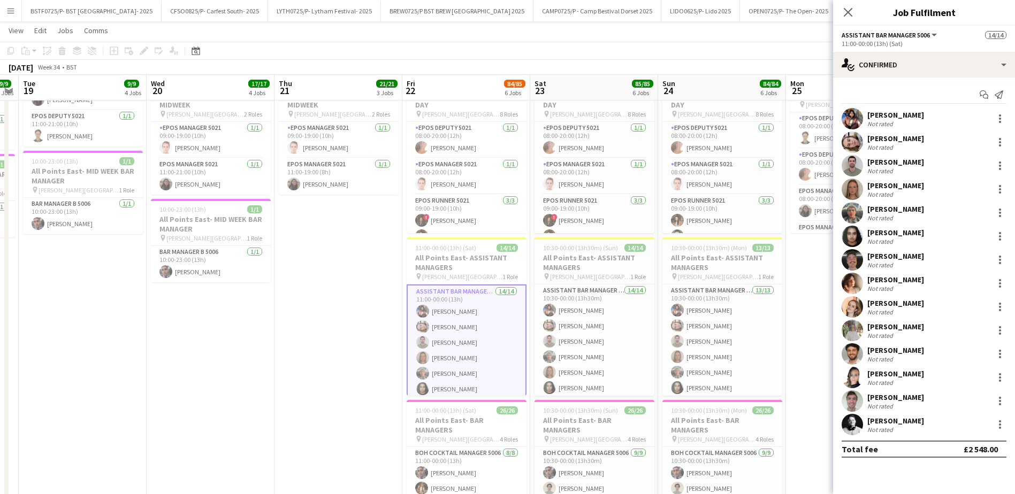
scroll to position [268, 0]
click at [458, 347] on app-card-role "Assistant Bar Manager 5006 14/14 11:00-00:00 (13h) [PERSON_NAME] [PERSON_NAME] …" at bounding box center [467, 405] width 120 height 240
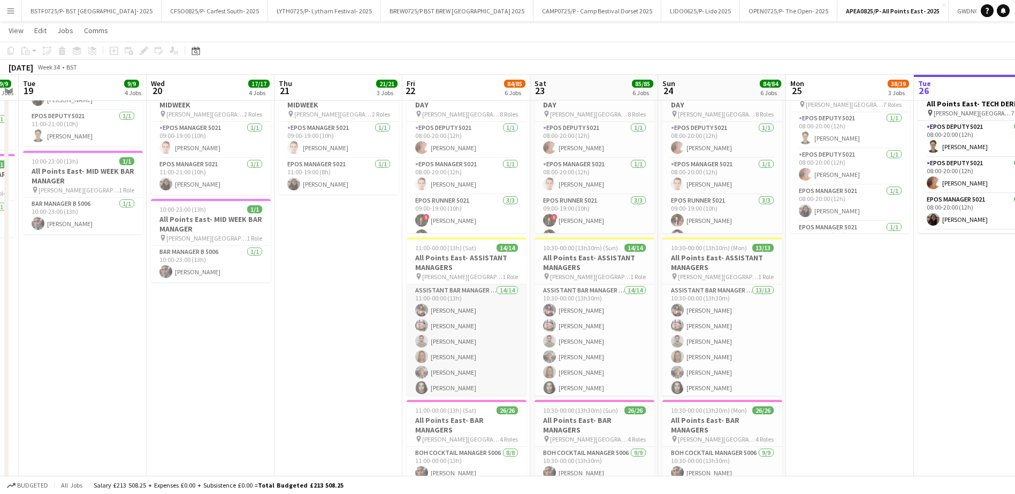
click at [428, 355] on app-card-role "Assistant Bar Manager 5006 14/14 11:00-00:00 (13h) [PERSON_NAME] [PERSON_NAME] …" at bounding box center [467, 404] width 120 height 238
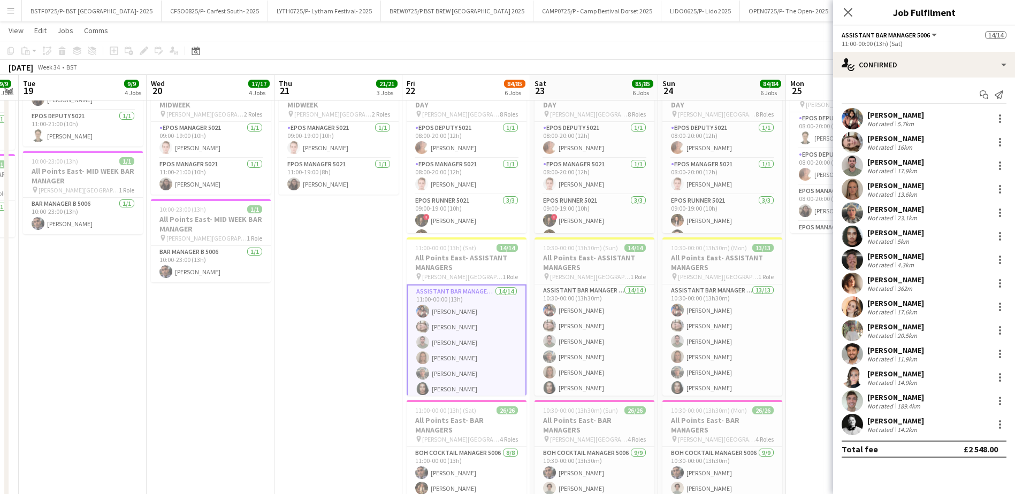
click at [915, 191] on div "13.6km" at bounding box center [907, 194] width 24 height 8
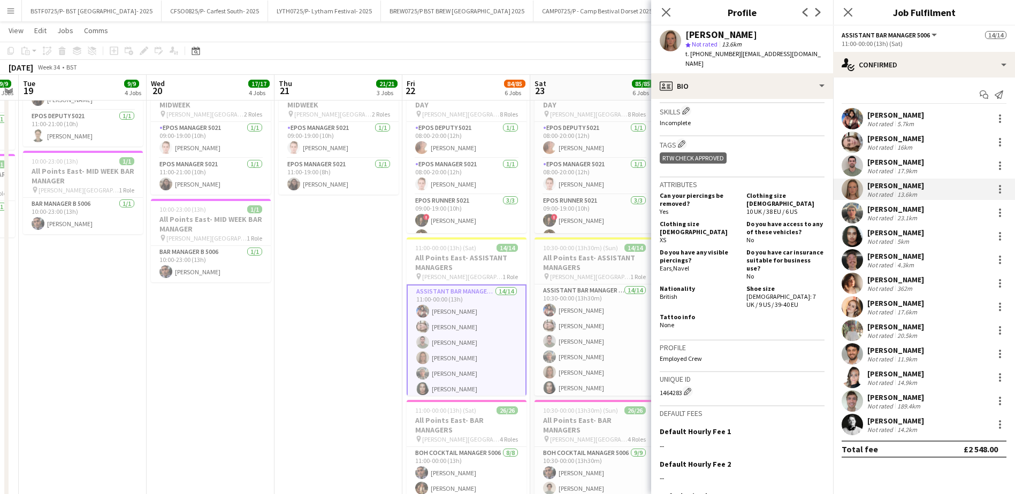
scroll to position [518, 0]
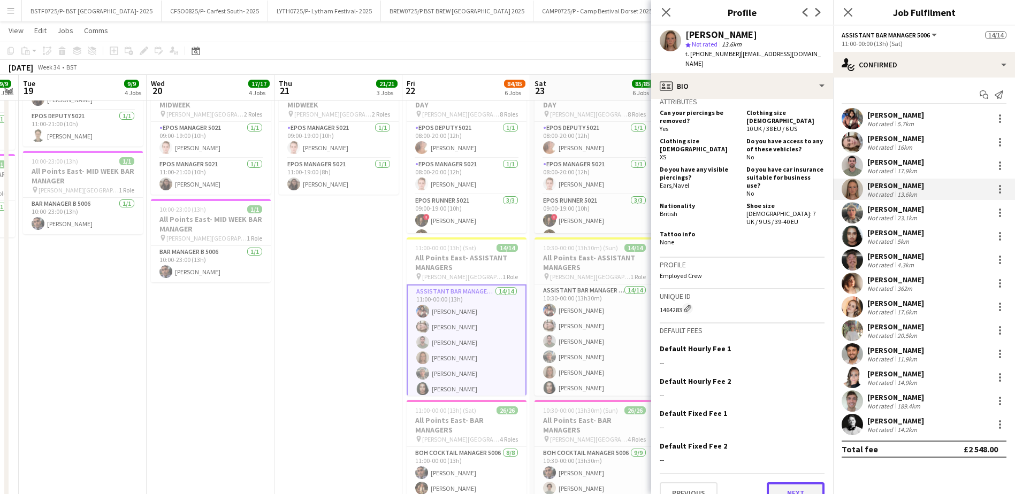
click at [806, 483] on button "Next" at bounding box center [796, 493] width 58 height 21
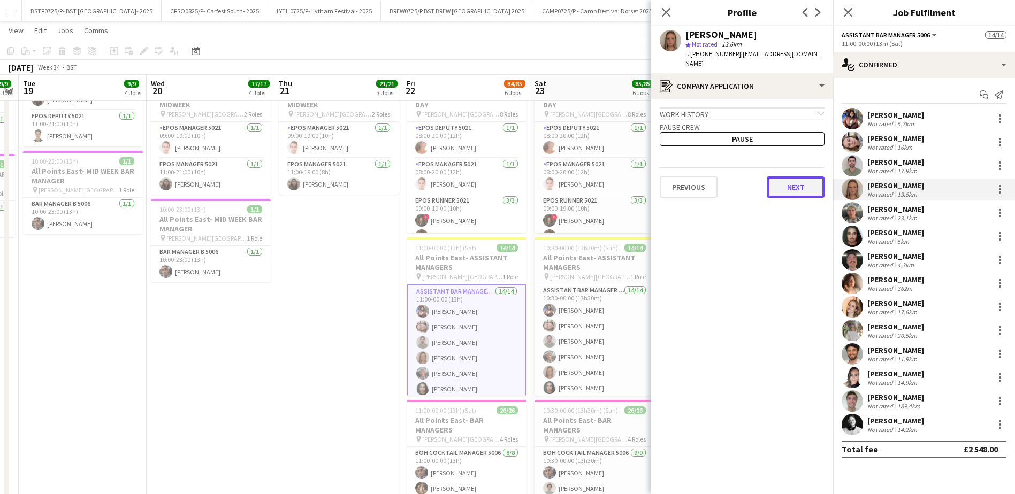
click at [792, 179] on button "Next" at bounding box center [796, 187] width 58 height 21
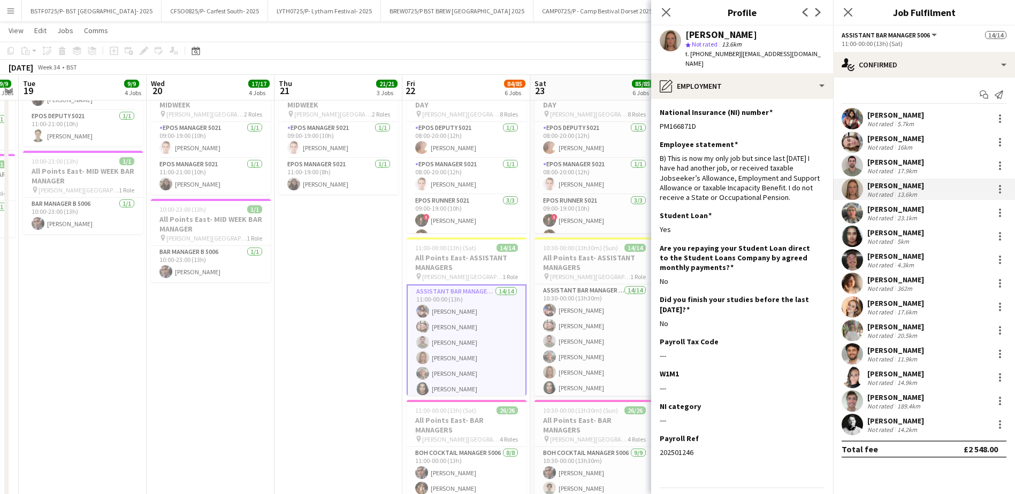
scroll to position [22, 0]
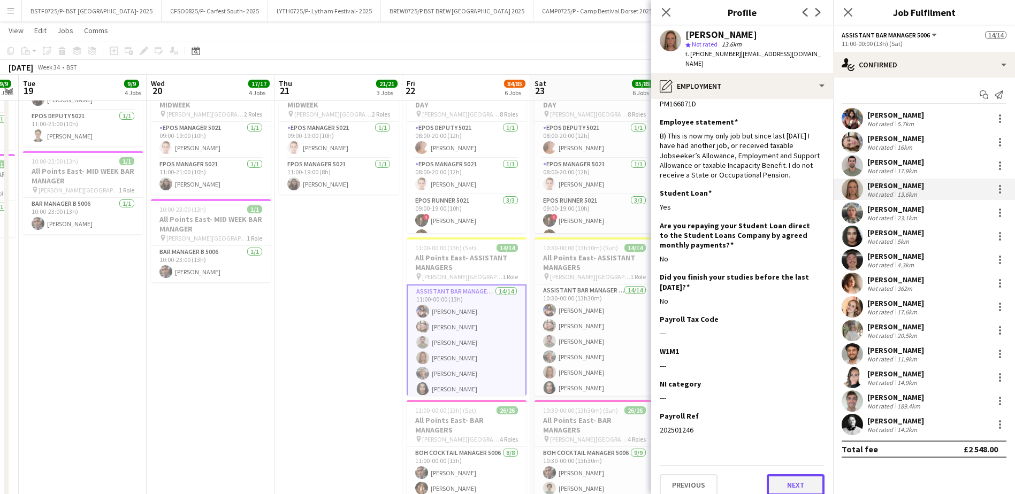
click at [791, 475] on button "Next" at bounding box center [796, 485] width 58 height 21
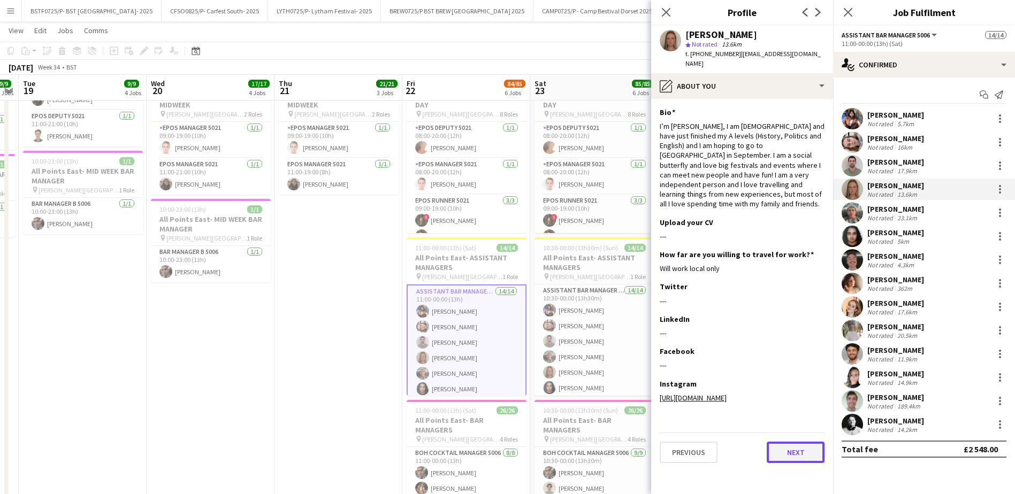
click at [797, 458] on button "Next" at bounding box center [796, 452] width 58 height 21
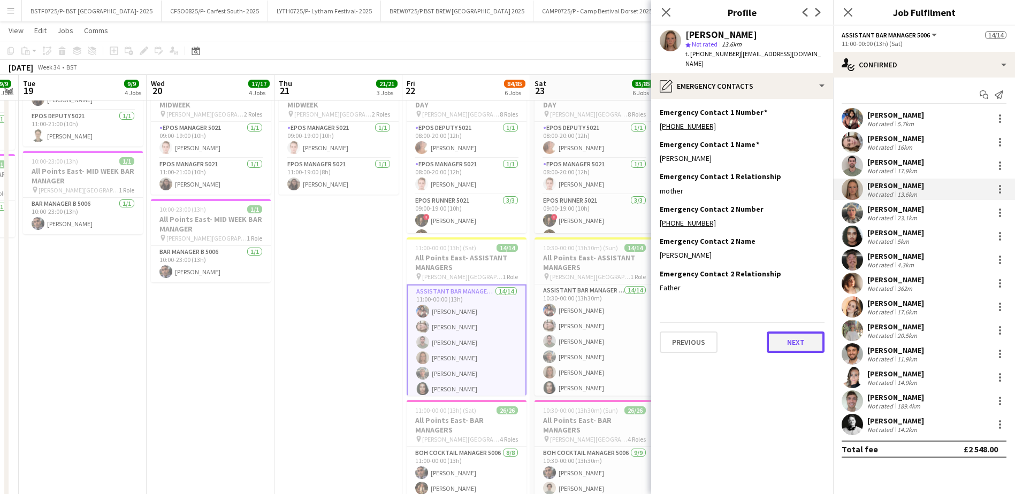
click at [792, 332] on button "Next" at bounding box center [796, 342] width 58 height 21
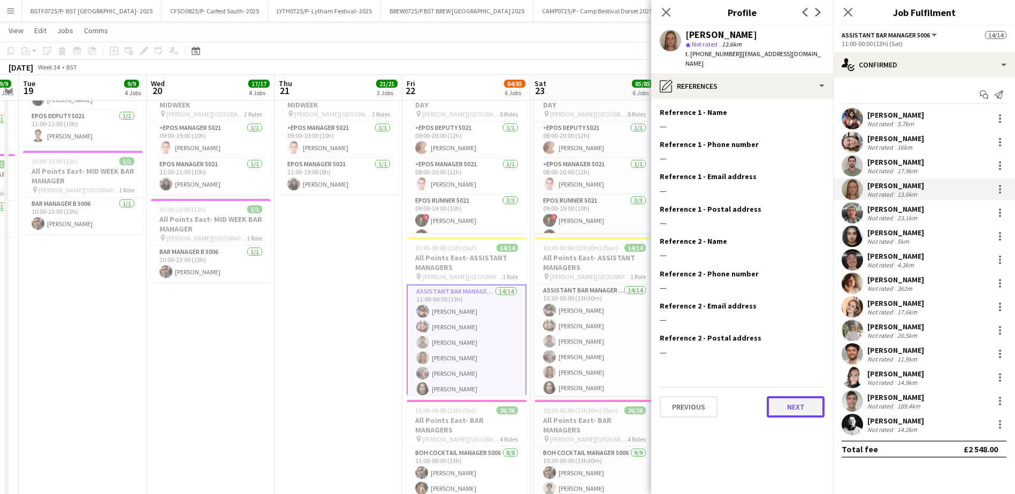
click at [797, 397] on button "Next" at bounding box center [796, 406] width 58 height 21
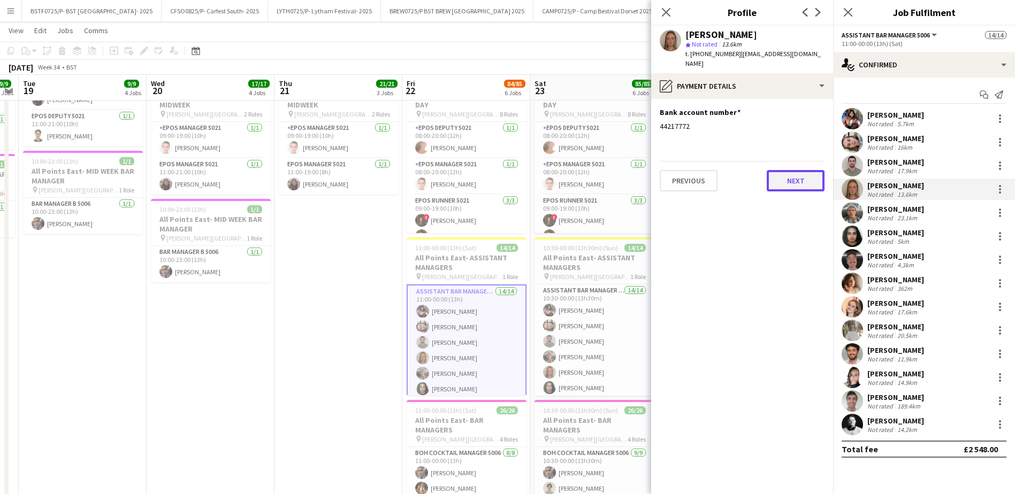
click at [793, 172] on button "Next" at bounding box center [796, 180] width 58 height 21
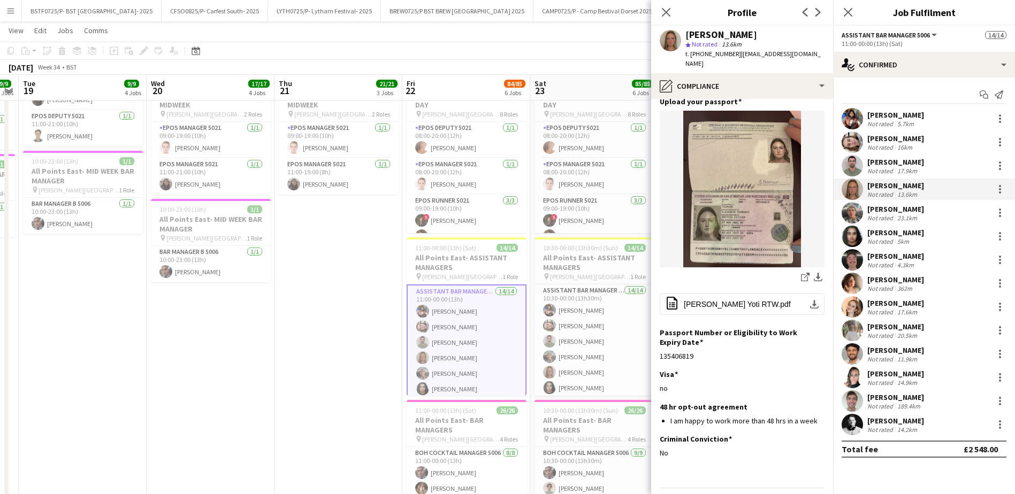
scroll to position [98, 0]
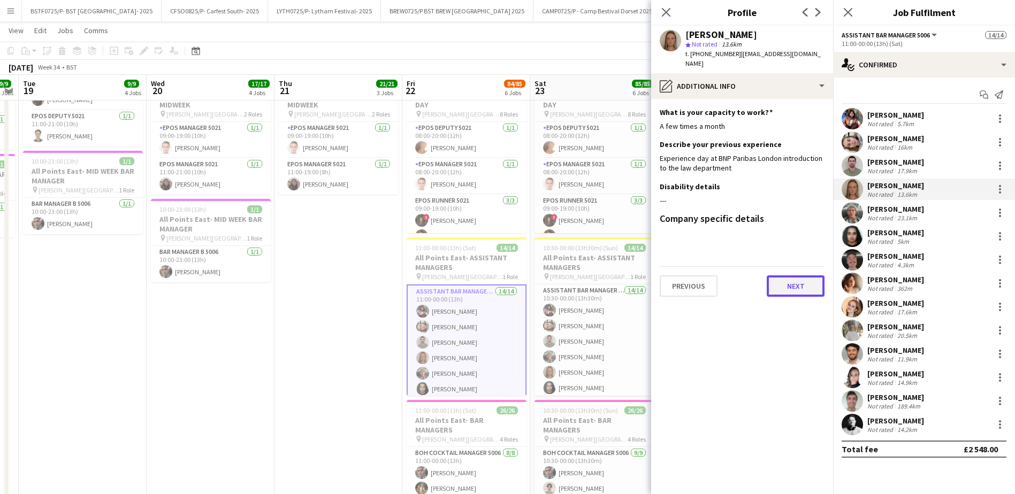
click at [808, 276] on button "Next" at bounding box center [796, 286] width 58 height 21
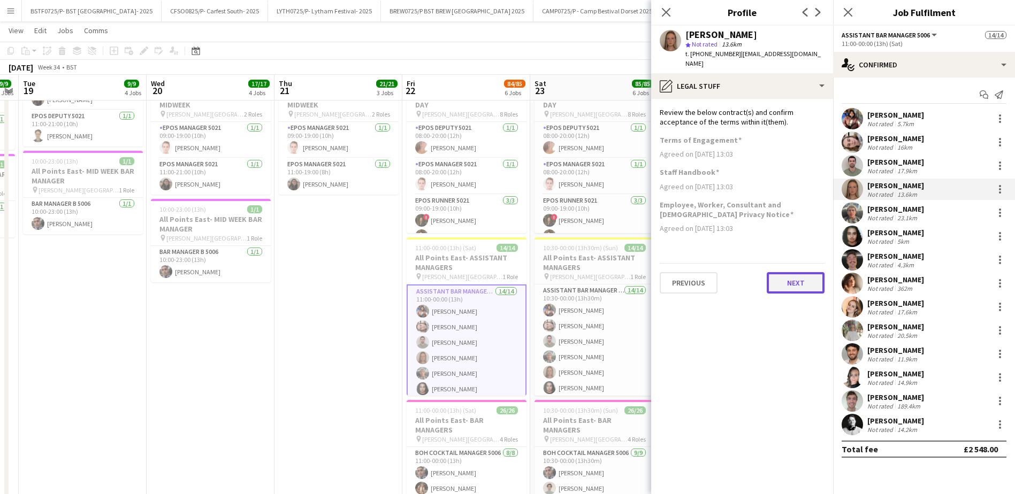
click at [808, 272] on button "Next" at bounding box center [796, 282] width 58 height 21
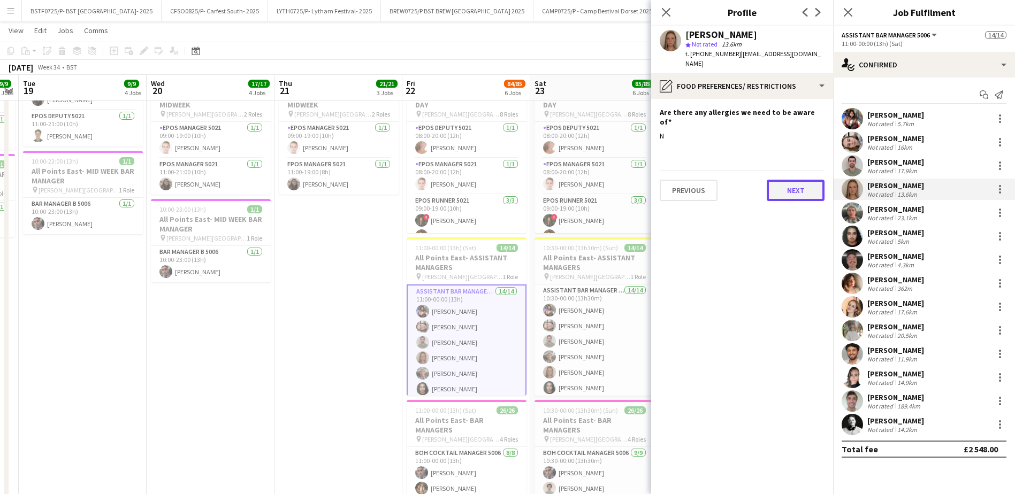
click at [792, 180] on button "Next" at bounding box center [796, 190] width 58 height 21
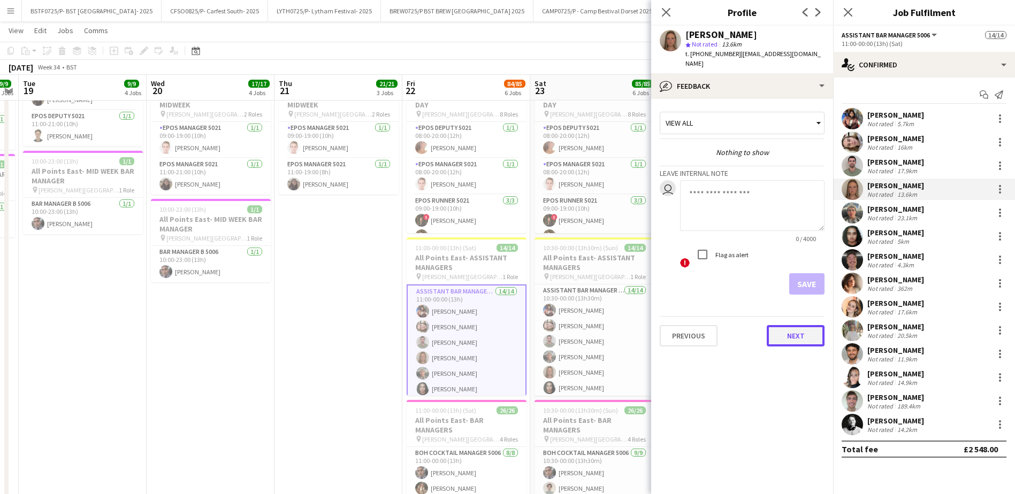
click at [811, 325] on button "Next" at bounding box center [796, 335] width 58 height 21
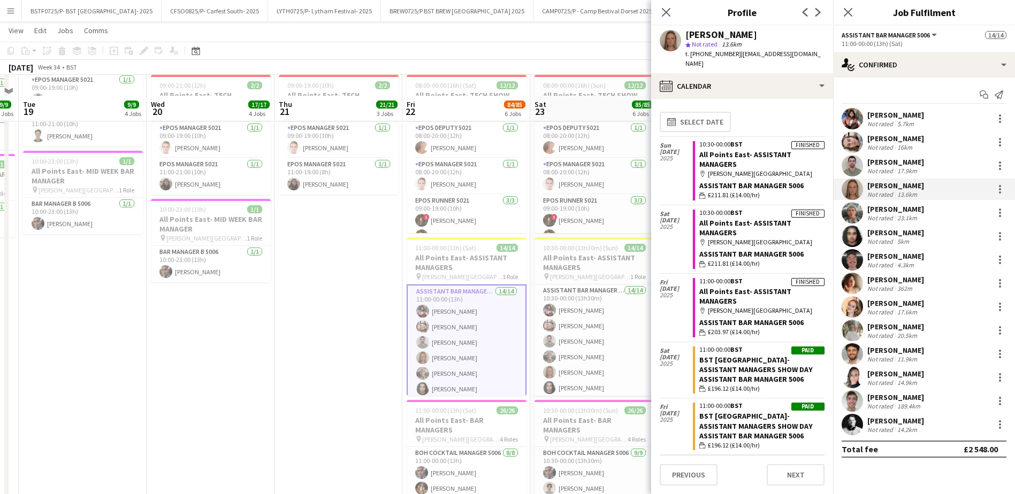
scroll to position [642, 0]
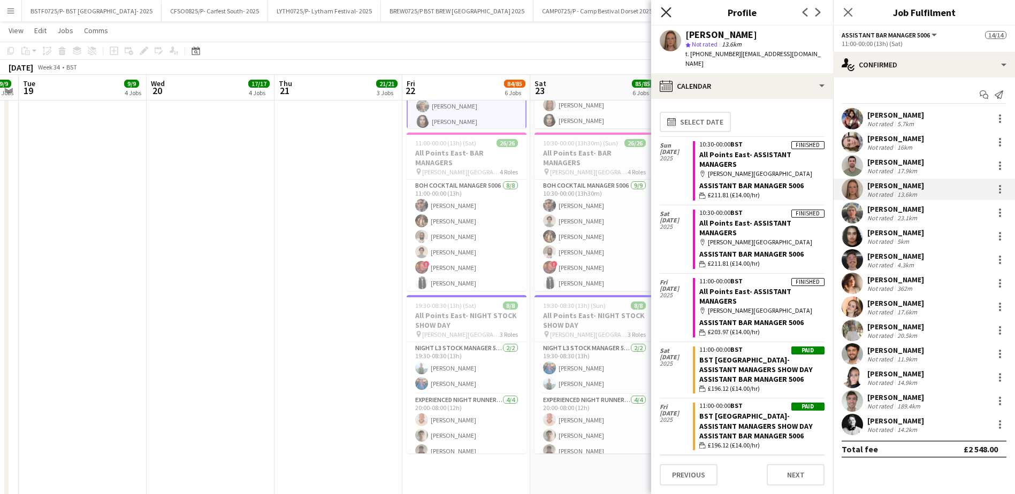
click at [664, 11] on icon at bounding box center [666, 12] width 10 height 10
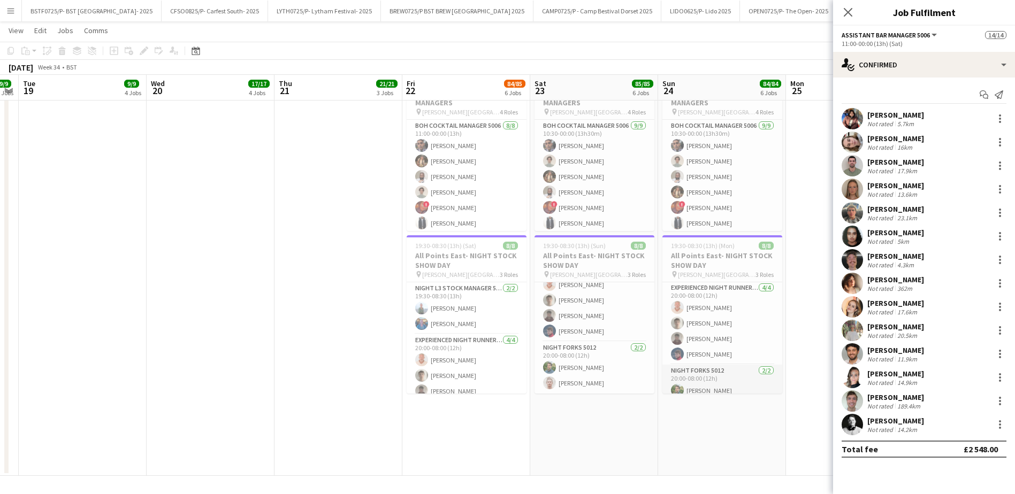
scroll to position [75, 0]
click at [852, 14] on icon "Close pop-in" at bounding box center [848, 12] width 10 height 10
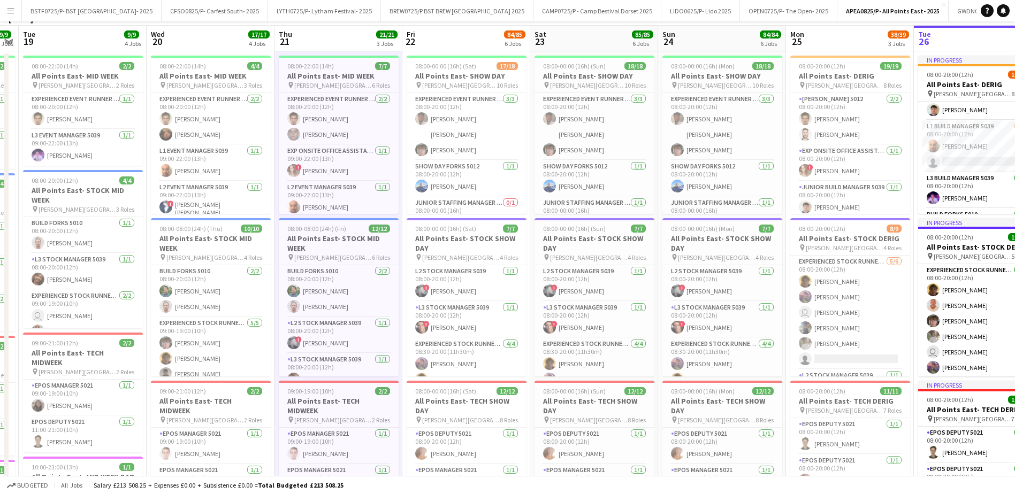
scroll to position [0, 0]
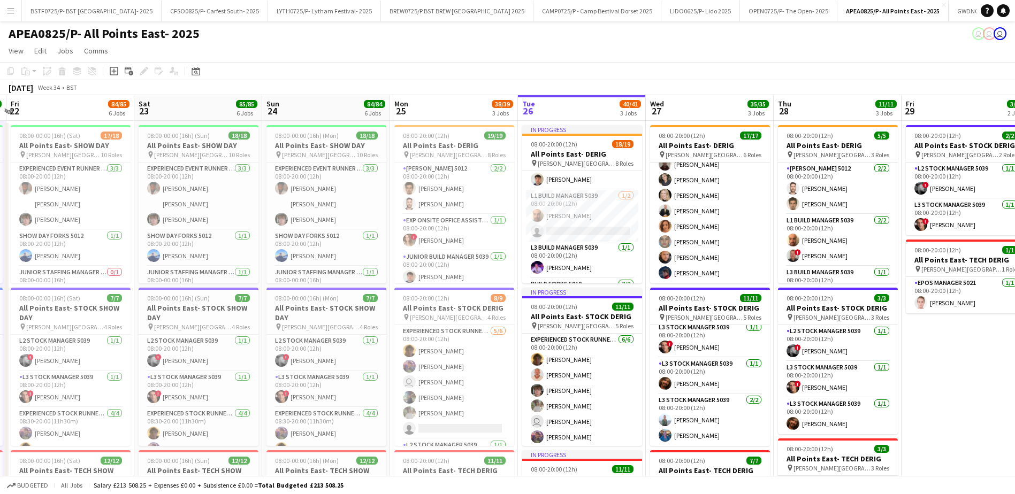
drag, startPoint x: 625, startPoint y: 103, endPoint x: 220, endPoint y: 104, distance: 404.5
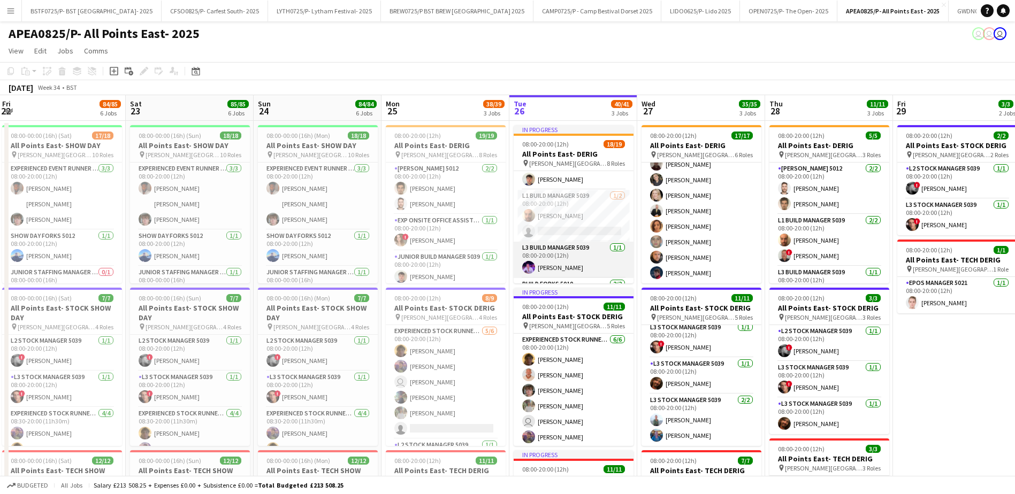
click at [546, 257] on app-card-role "L3 Build Manager 5039 [DATE] 08:00-20:00 (12h) [PERSON_NAME]" at bounding box center [574, 260] width 120 height 36
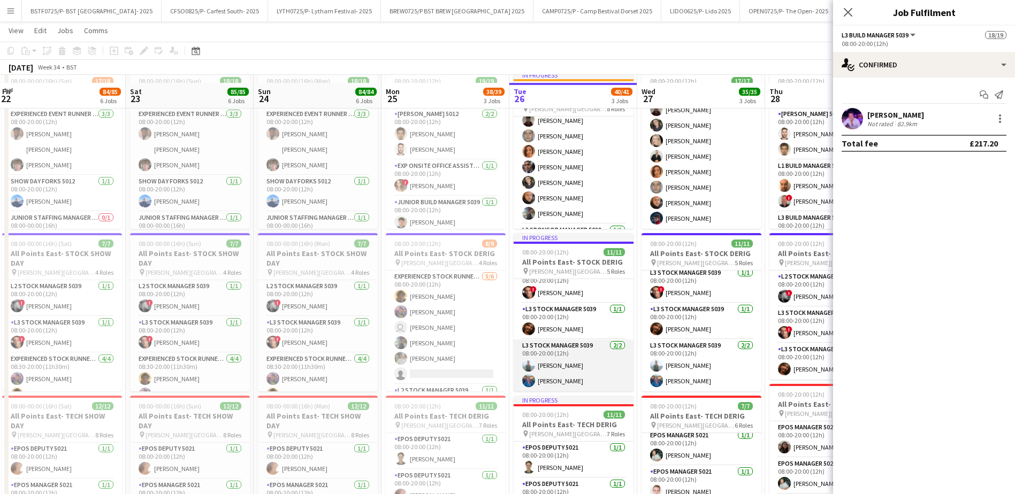
scroll to position [107, 0]
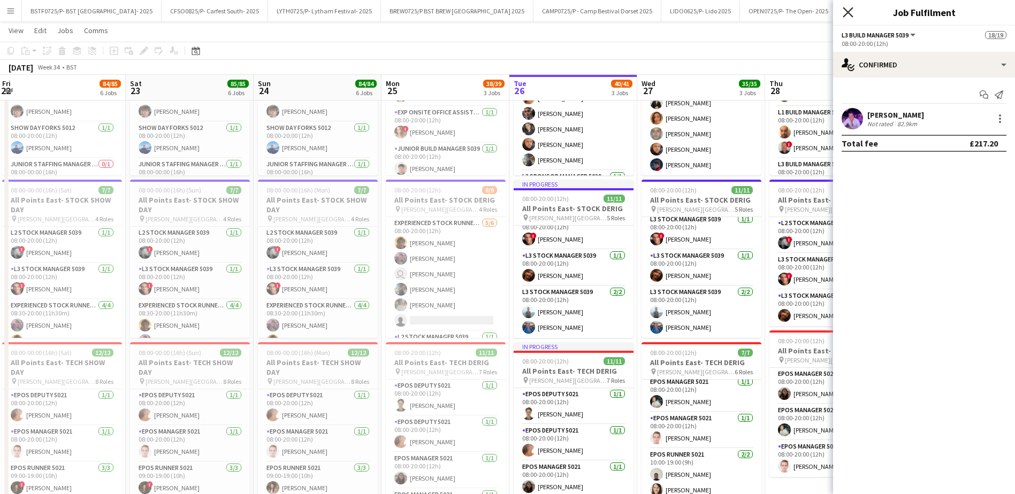
click at [847, 15] on icon "Close pop-in" at bounding box center [848, 12] width 10 height 10
